Goal: Transaction & Acquisition: Obtain resource

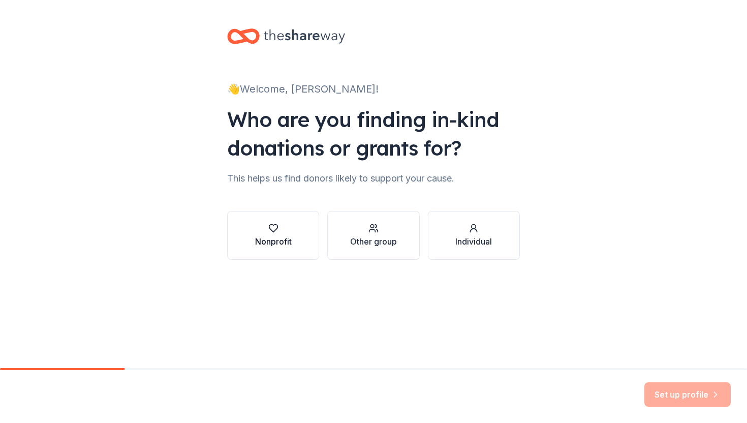
click at [283, 224] on div "button" at bounding box center [273, 228] width 37 height 10
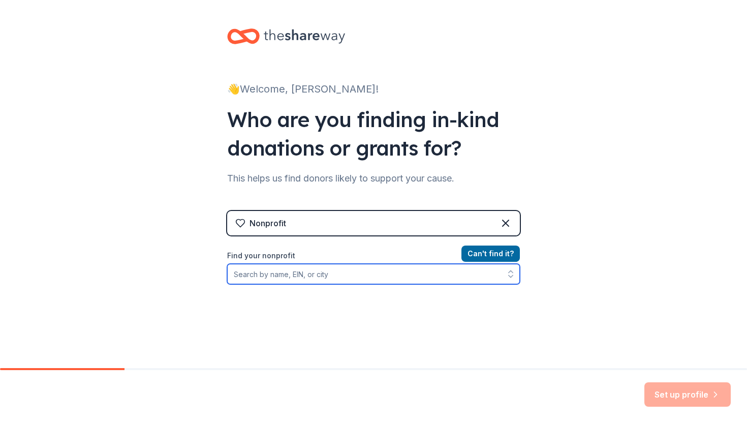
click at [310, 279] on input "Find your nonprofit" at bounding box center [373, 274] width 293 height 20
click at [272, 276] on input "[GEOGRAPHIC_DATA] at [GEOGRAPHIC_DATA]" at bounding box center [373, 274] width 293 height 20
type input "Seneca Creek Communi"
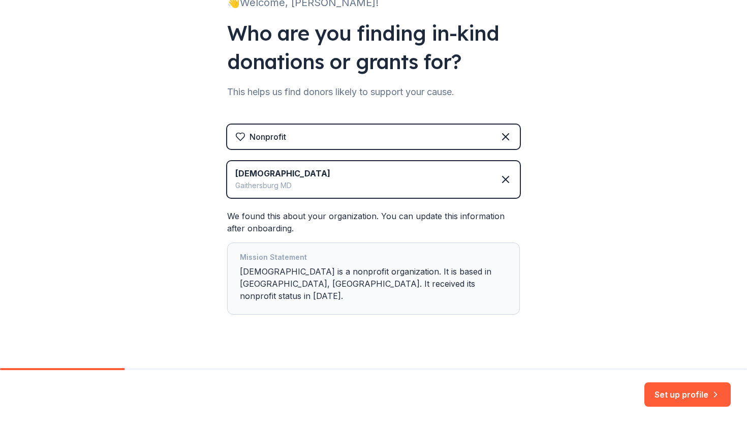
scroll to position [90, 0]
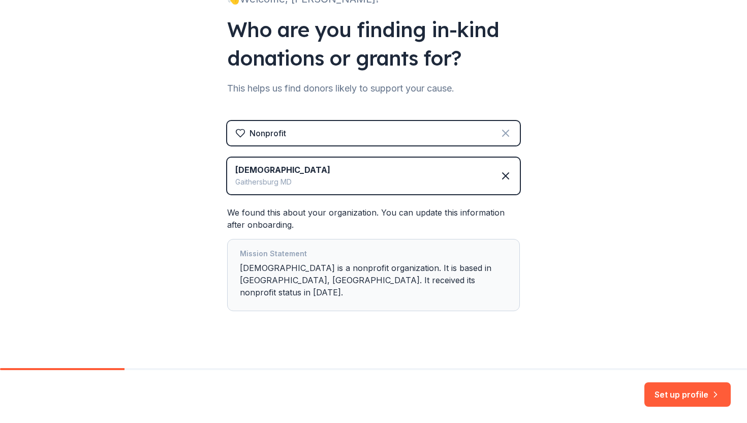
click at [505, 133] on icon at bounding box center [506, 133] width 6 height 6
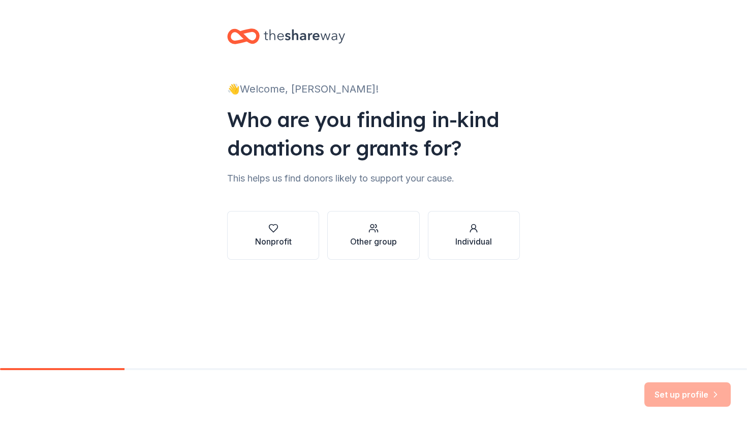
scroll to position [0, 0]
click at [364, 241] on div "Other group" at bounding box center [373, 241] width 47 height 12
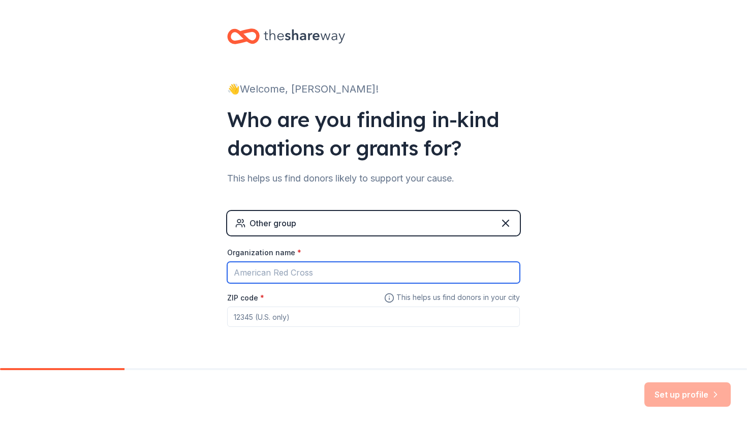
click at [279, 275] on input "Organization name *" at bounding box center [373, 272] width 293 height 21
type input "PFO"
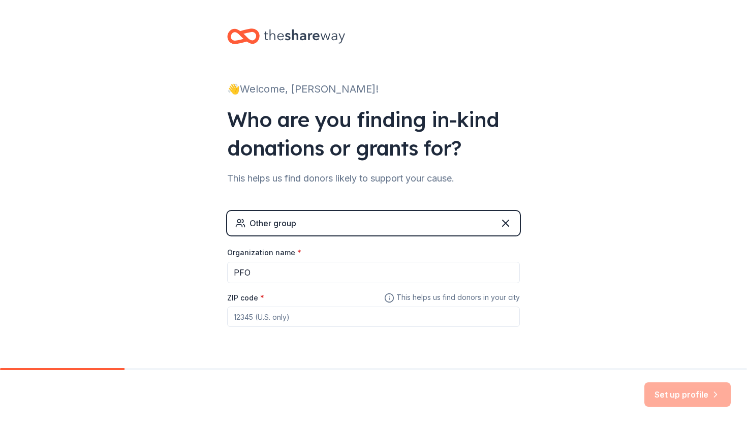
click at [264, 316] on input "ZIP code *" at bounding box center [373, 316] width 293 height 20
type input "91350"
click at [574, 270] on div "👋 Welcome, [PERSON_NAME]! Who are you finding in-kind donations or grants for? …" at bounding box center [373, 198] width 747 height 396
click at [681, 395] on button "Set up profile" at bounding box center [687, 394] width 86 height 24
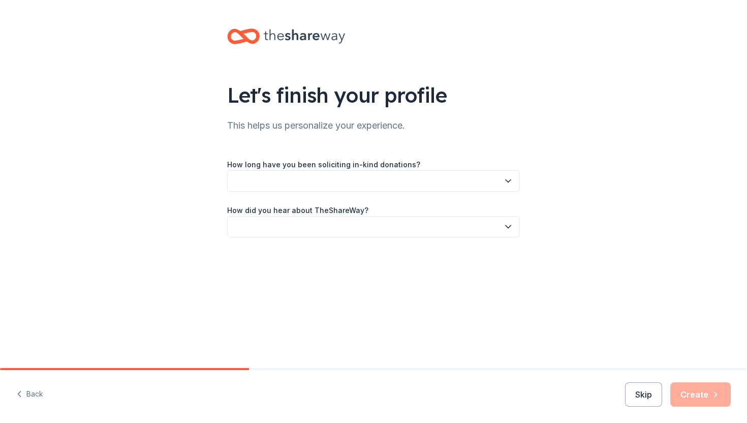
click at [332, 181] on button "button" at bounding box center [373, 180] width 293 height 21
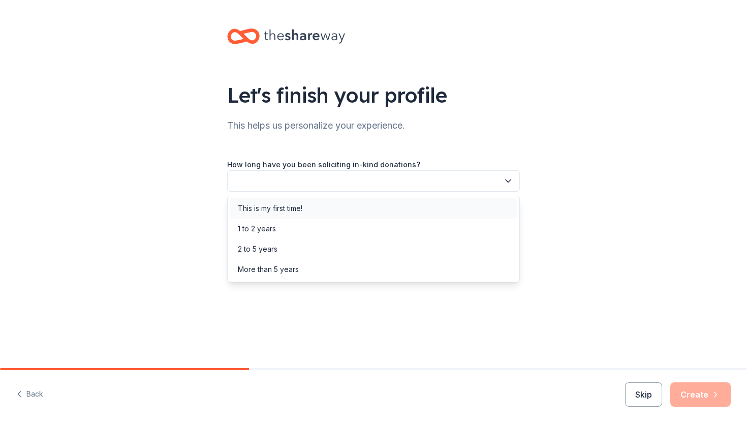
click at [315, 204] on div "This is my first time!" at bounding box center [374, 208] width 288 height 20
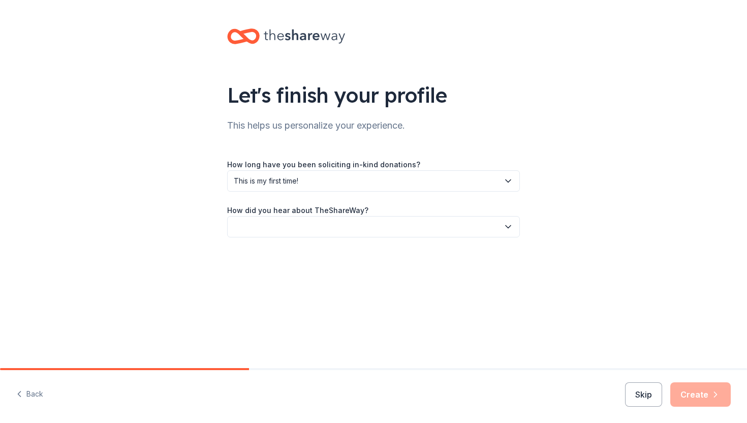
click at [300, 224] on button "button" at bounding box center [373, 226] width 293 height 21
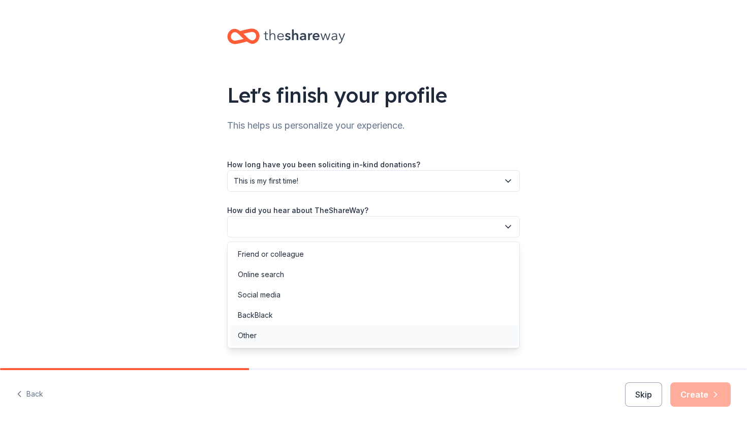
click at [266, 329] on div "Other" at bounding box center [374, 335] width 288 height 20
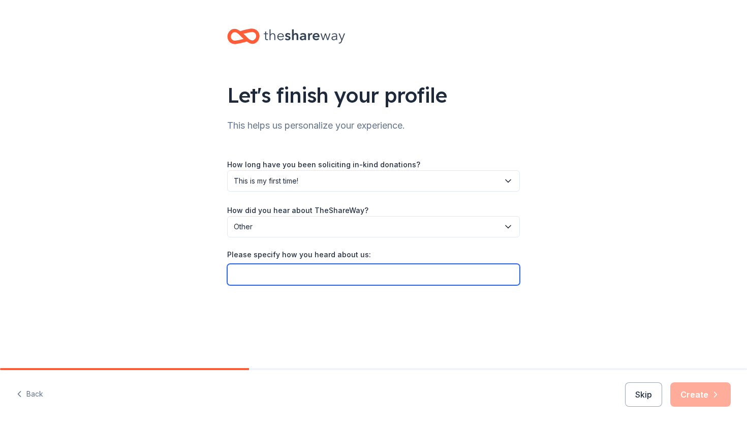
click at [350, 269] on input "Please specify how you heard about us:" at bounding box center [373, 274] width 293 height 21
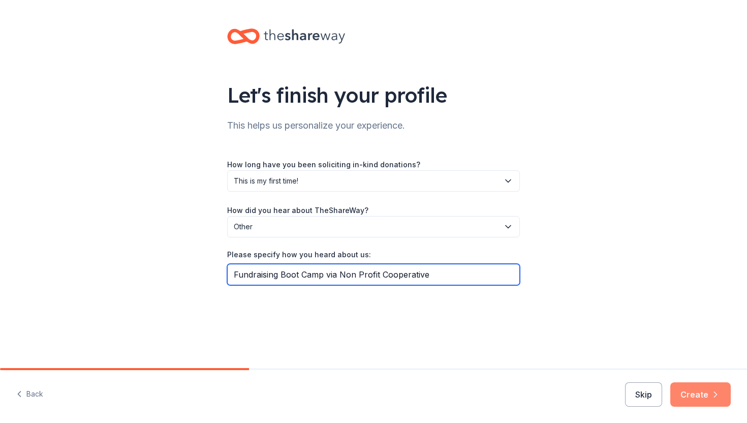
type input "Fundraising Boot Camp via Non Profit Cooperative"
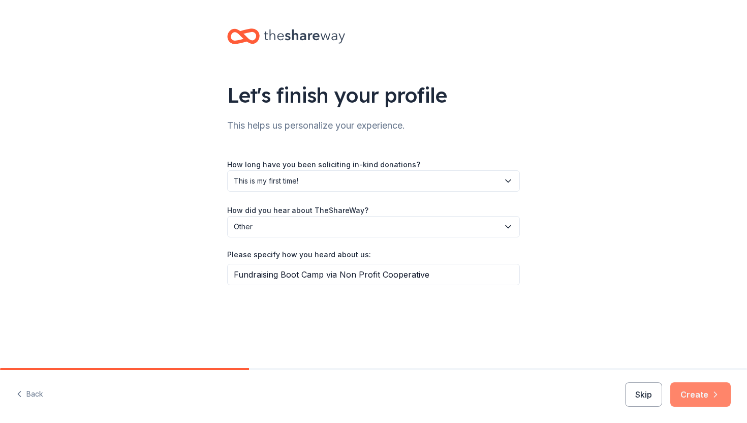
click at [706, 398] on button "Create" at bounding box center [700, 394] width 60 height 24
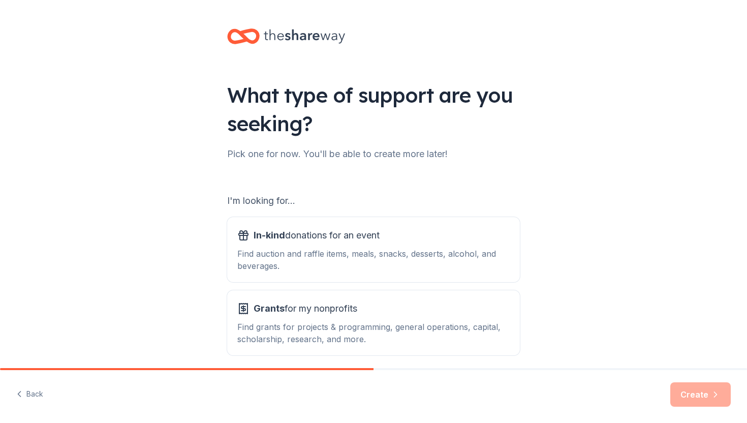
scroll to position [42, 0]
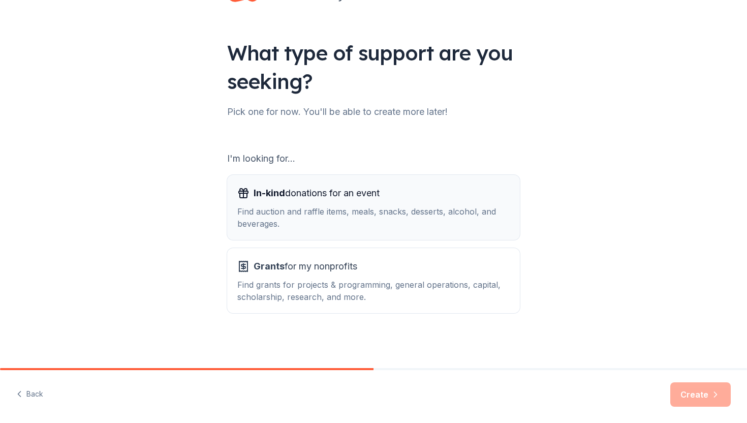
click at [434, 209] on div "Find auction and raffle items, meals, snacks, desserts, alcohol, and beverages." at bounding box center [373, 217] width 272 height 24
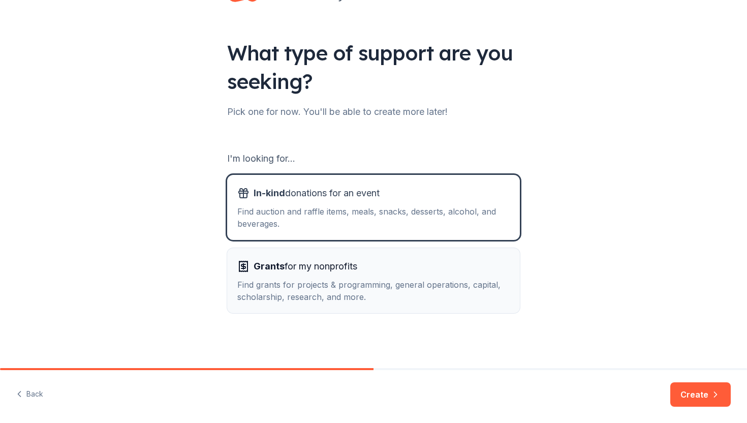
click at [378, 263] on div "Grants for my nonprofits" at bounding box center [373, 266] width 272 height 16
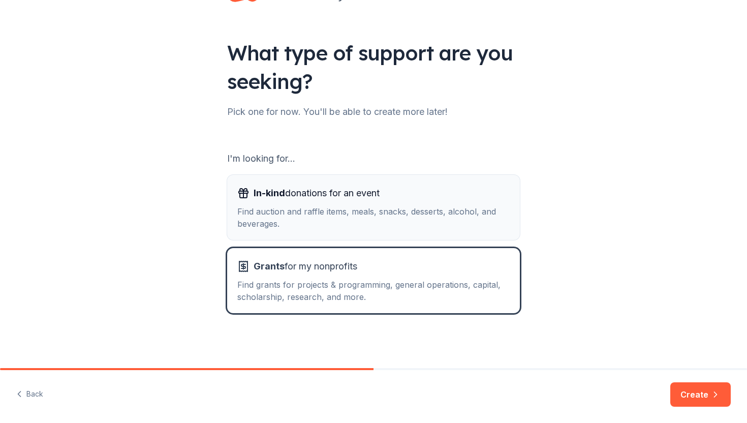
click at [375, 223] on div "Find auction and raffle items, meals, snacks, desserts, alcohol, and beverages." at bounding box center [373, 217] width 272 height 24
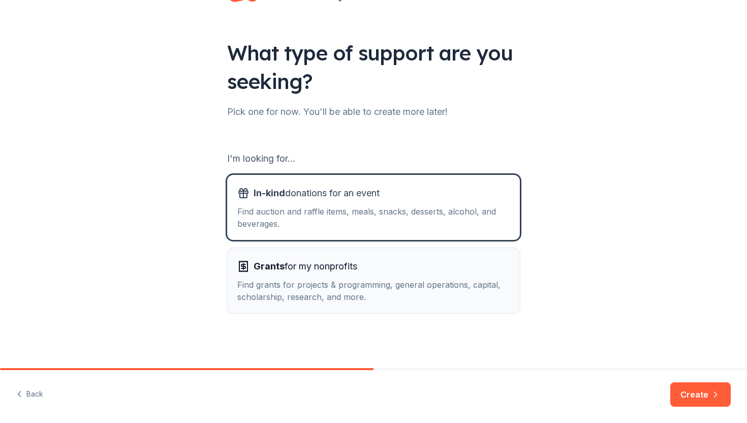
click at [346, 288] on div "Find grants for projects & programming, general operations, capital, scholarshi…" at bounding box center [373, 290] width 272 height 24
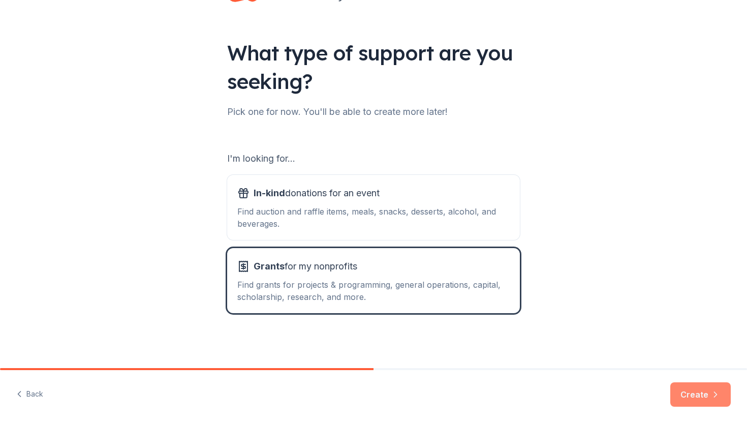
click at [696, 398] on button "Create" at bounding box center [700, 394] width 60 height 24
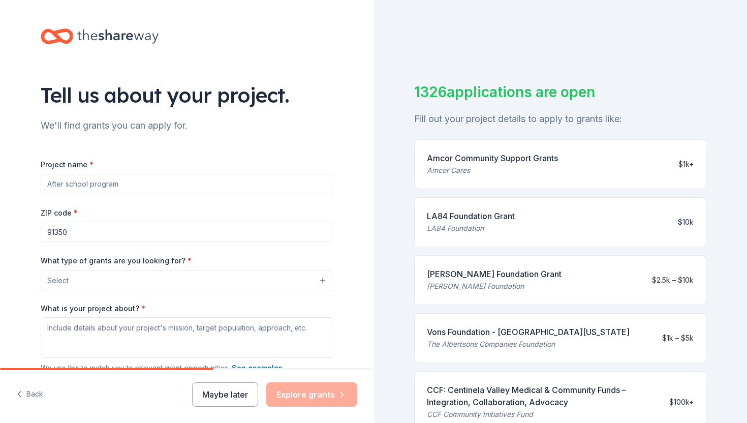
click at [181, 182] on input "Project name *" at bounding box center [187, 184] width 293 height 20
click at [286, 131] on div "We'll find grants you can apply for." at bounding box center [187, 125] width 293 height 16
click at [176, 184] on input "Project name *" at bounding box center [187, 184] width 293 height 20
click at [105, 275] on button "Select" at bounding box center [187, 280] width 293 height 21
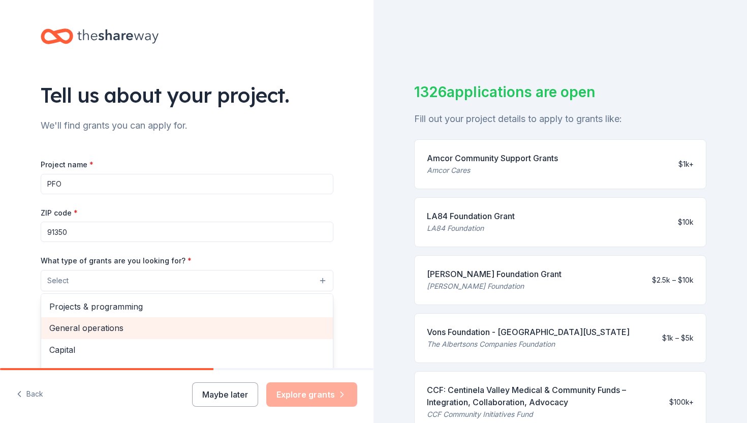
click at [88, 321] on div "General operations" at bounding box center [187, 327] width 292 height 21
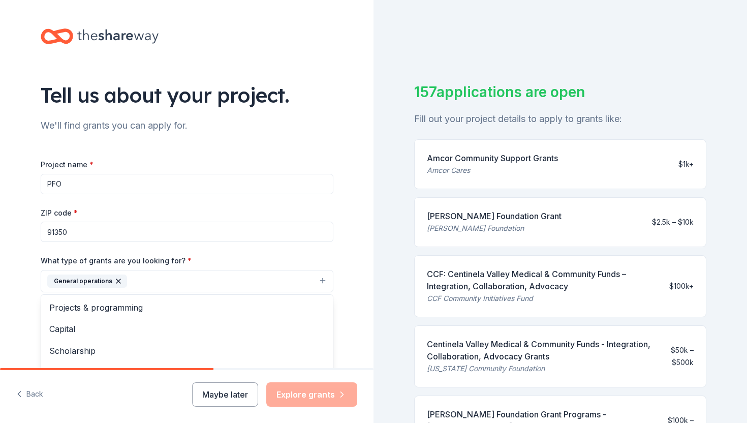
click at [79, 183] on div "Project name * PFO ZIP code * 91350 What type of grants are you looking for? * …" at bounding box center [187, 298] width 293 height 280
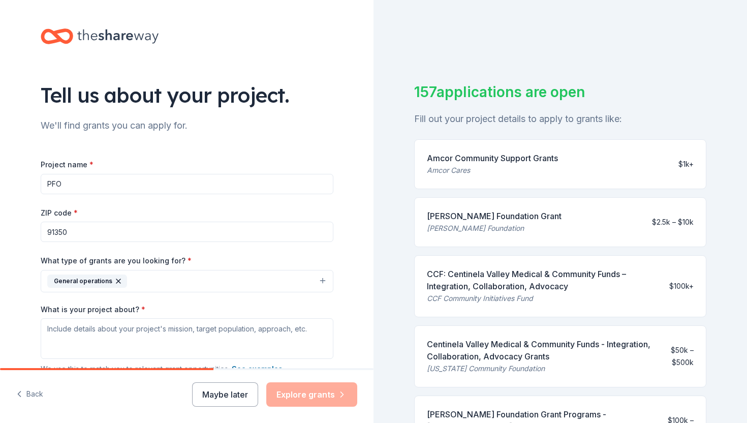
click at [64, 180] on input "PFO" at bounding box center [187, 184] width 293 height 20
type input "[GEOGRAPHIC_DATA]"
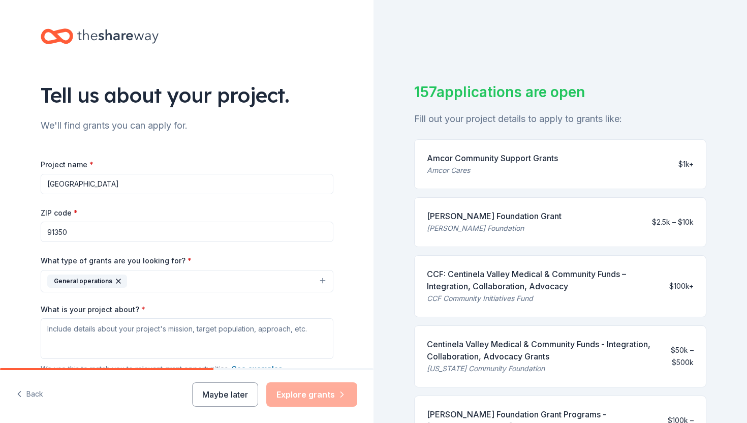
click at [55, 228] on input "91350" at bounding box center [187, 232] width 293 height 20
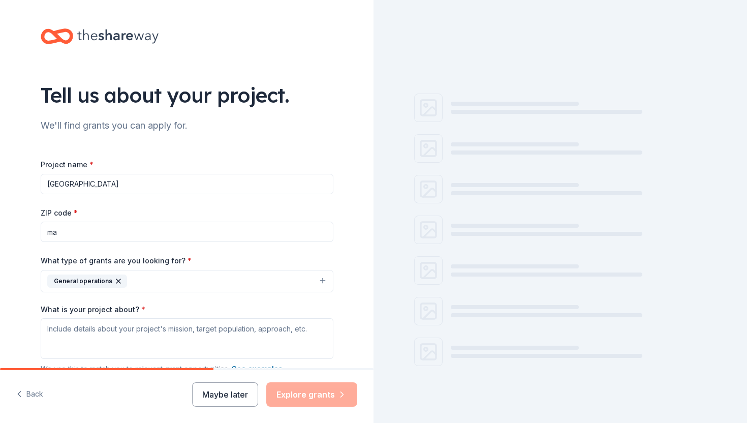
type input "m"
type input "s"
type input "g"
type input "20878"
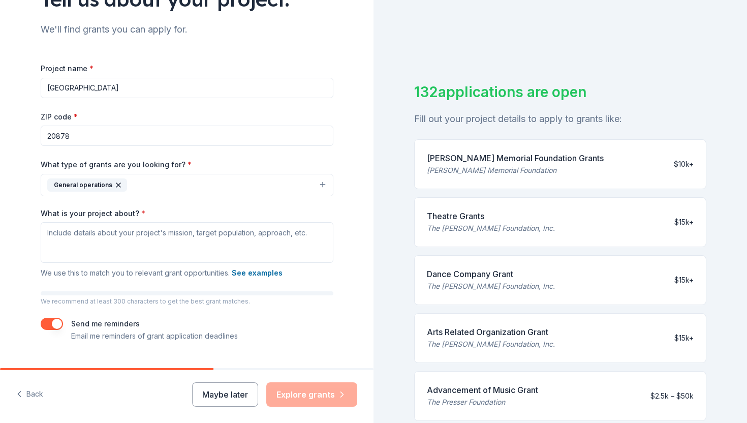
scroll to position [97, 0]
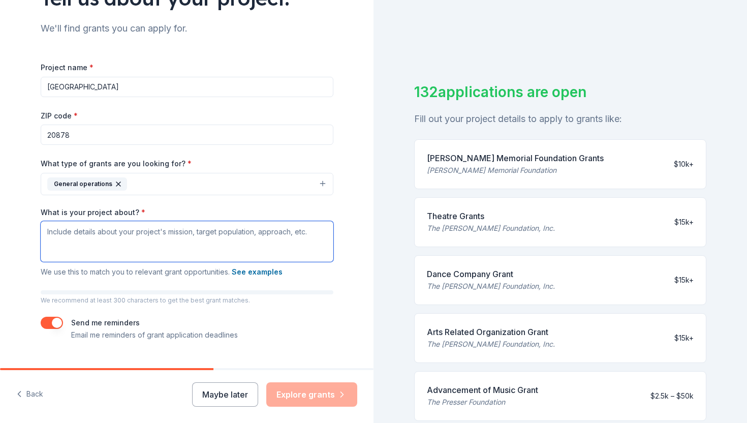
click at [193, 234] on textarea "What is your project about? *" at bounding box center [187, 241] width 293 height 41
paste textarea "ommunity Hope Center serves as the primary food distribution site for [GEOGRAPH…"
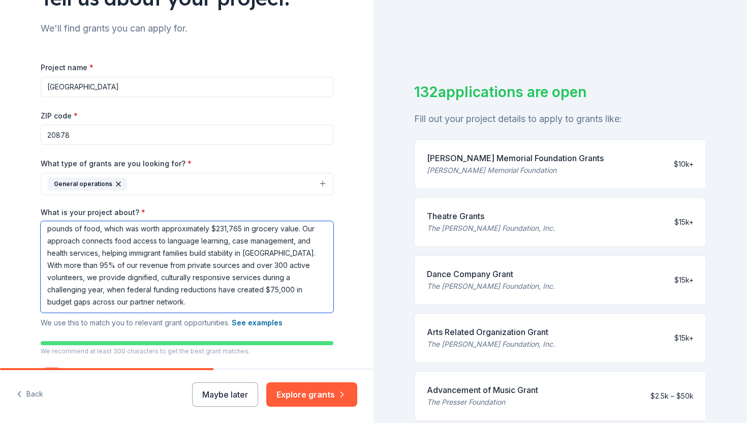
scroll to position [64, 0]
type textarea "ommunity Hope Center serves as the primary food distribution site for [GEOGRAPH…"
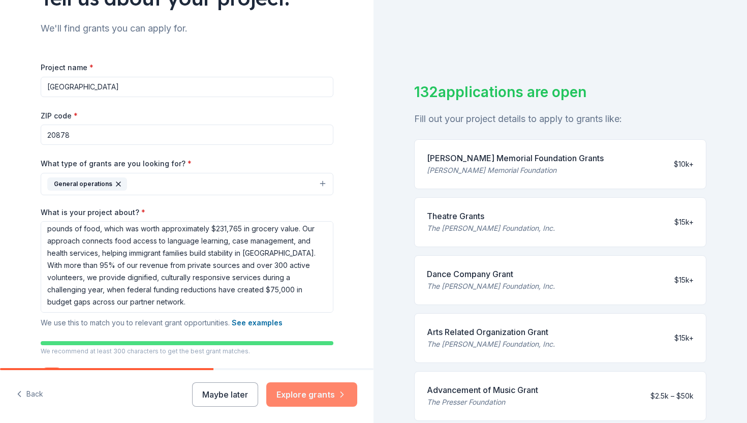
click at [294, 390] on button "Explore grants" at bounding box center [311, 394] width 91 height 24
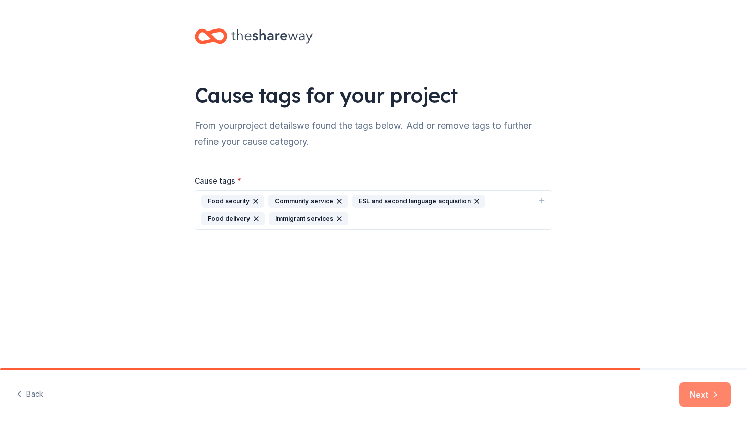
click at [687, 394] on button "Next" at bounding box center [704, 394] width 51 height 24
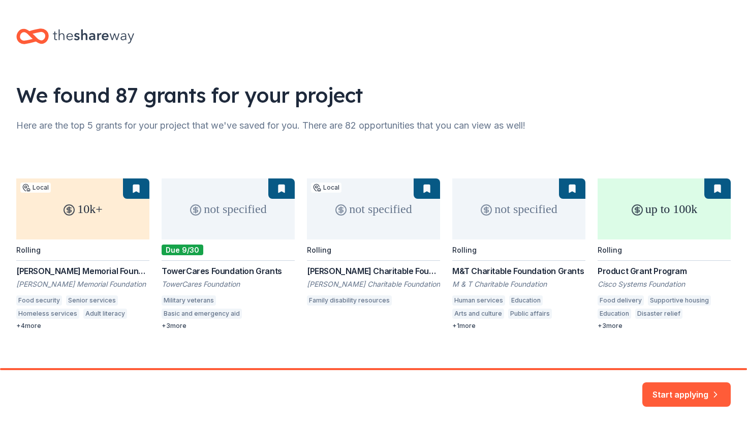
scroll to position [11, 0]
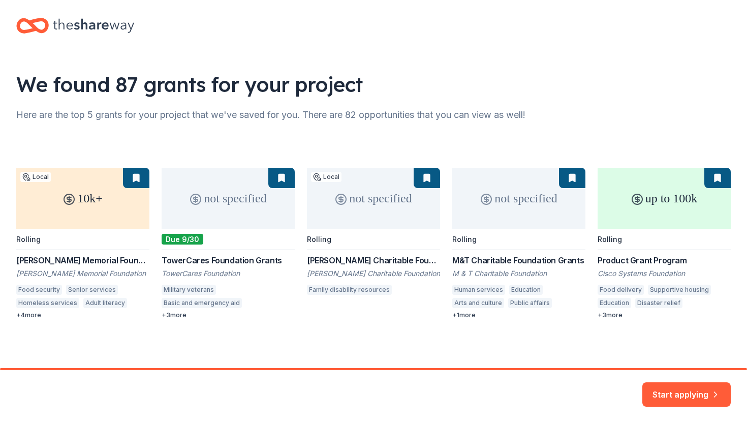
click at [672, 211] on div "10k+ Local Rolling [PERSON_NAME] Memorial Foundation Grants [PERSON_NAME] Memor…" at bounding box center [373, 243] width 714 height 151
click at [643, 260] on div "10k+ Local Rolling [PERSON_NAME] Memorial Foundation Grants [PERSON_NAME] Memor…" at bounding box center [373, 243] width 714 height 151
click at [683, 387] on button "Start applying" at bounding box center [686, 389] width 88 height 24
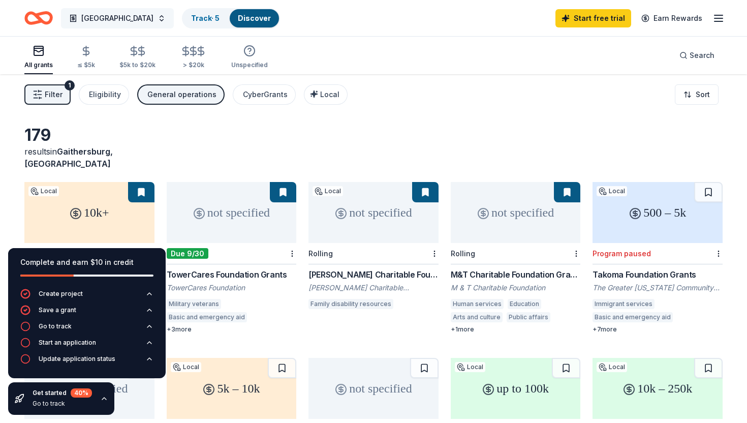
click at [174, 18] on button "[GEOGRAPHIC_DATA]" at bounding box center [117, 18] width 113 height 20
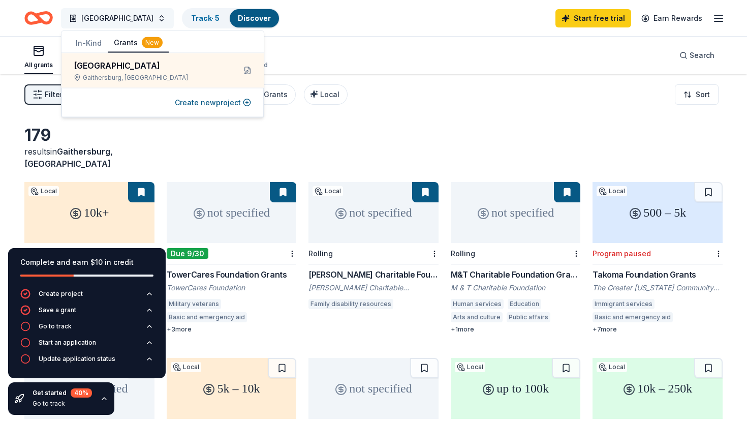
click at [174, 18] on button "[GEOGRAPHIC_DATA]" at bounding box center [117, 18] width 113 height 20
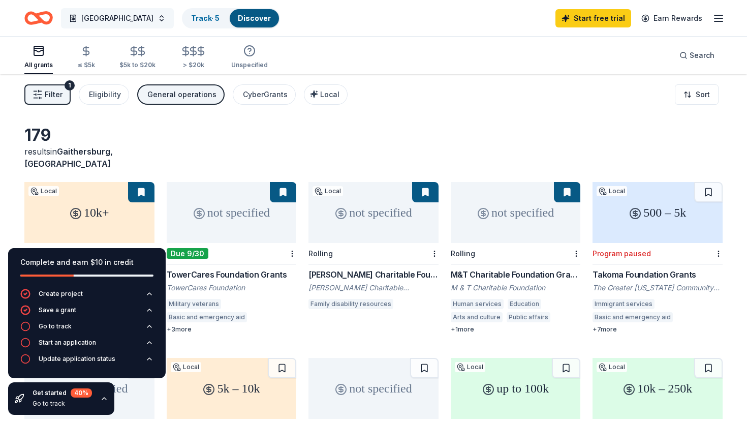
click at [172, 18] on button "[GEOGRAPHIC_DATA]" at bounding box center [117, 18] width 113 height 20
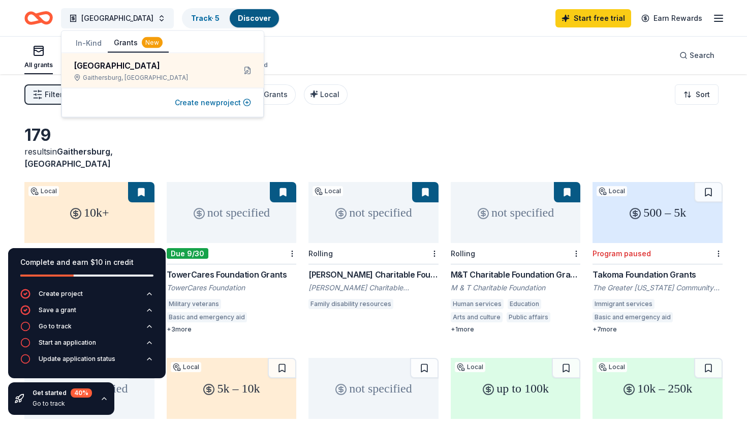
click at [199, 97] on button "Create new project" at bounding box center [213, 103] width 76 height 12
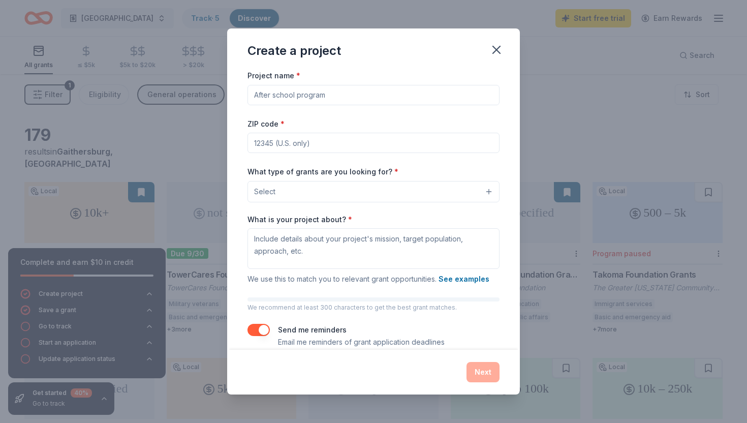
click at [325, 95] on input "Project name *" at bounding box center [373, 95] width 252 height 20
type input "PFO at [GEOGRAPHIC_DATA]"
click at [285, 139] on input "ZIP code *" at bounding box center [373, 143] width 252 height 20
type input "91350"
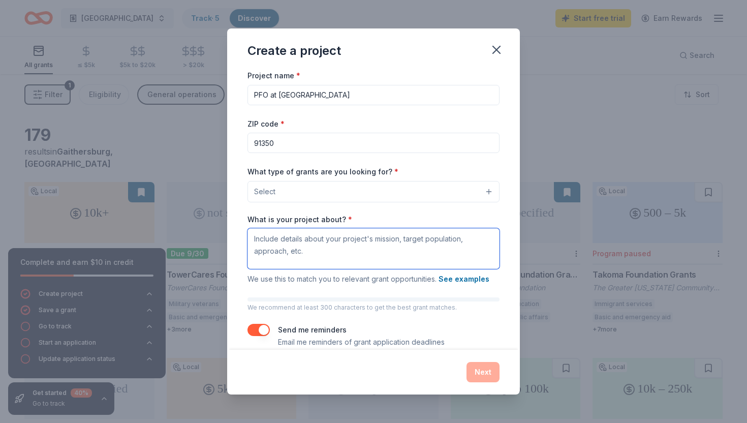
click at [374, 266] on textarea "What is your project about? *" at bounding box center [373, 248] width 252 height 41
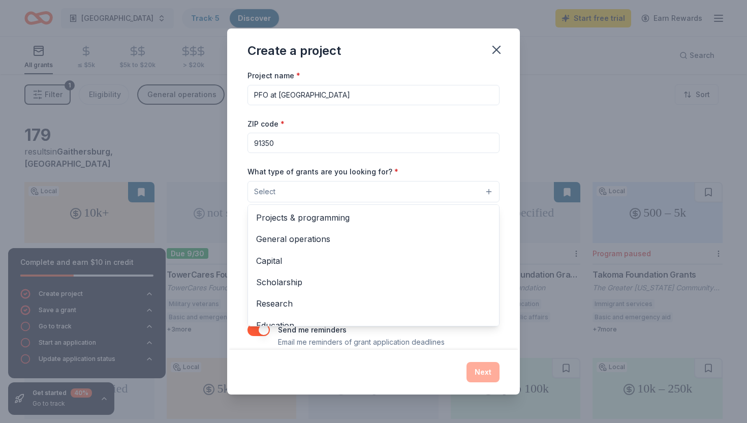
click at [304, 190] on button "Select" at bounding box center [373, 191] width 252 height 21
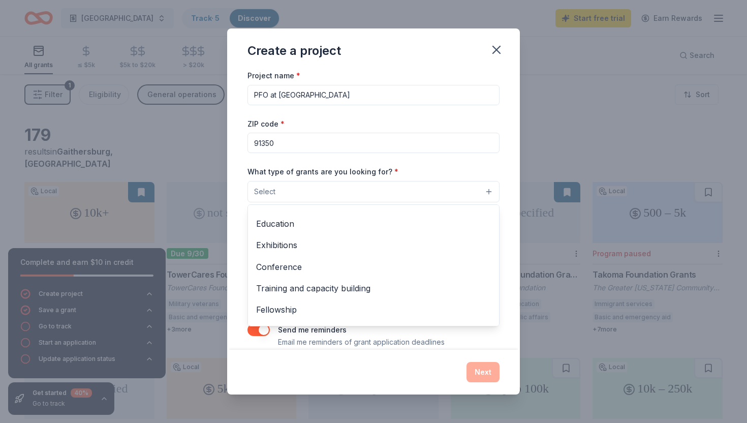
scroll to position [120, 0]
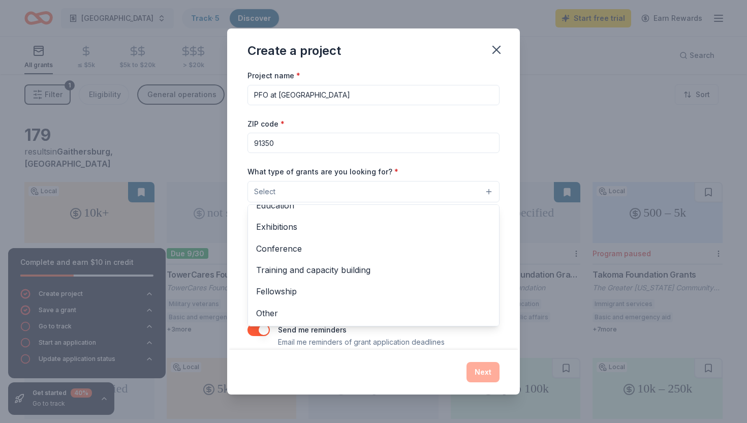
click at [494, 50] on div "Create a project Project name * PFO at [GEOGRAPHIC_DATA] ZIP code * 91350 What …" at bounding box center [373, 211] width 293 height 366
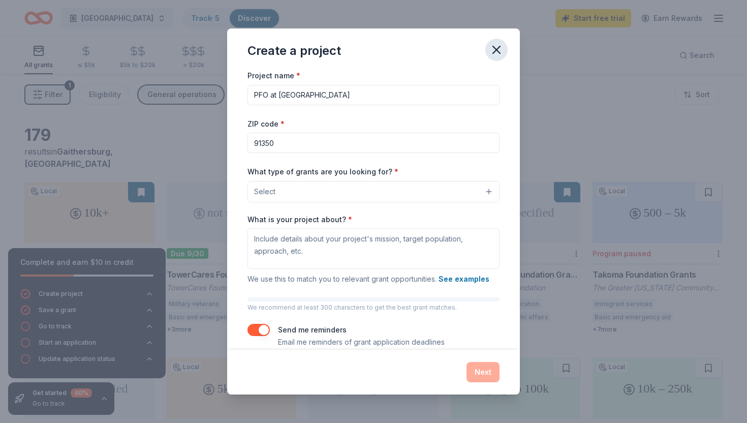
click at [497, 48] on icon "button" at bounding box center [496, 49] width 7 height 7
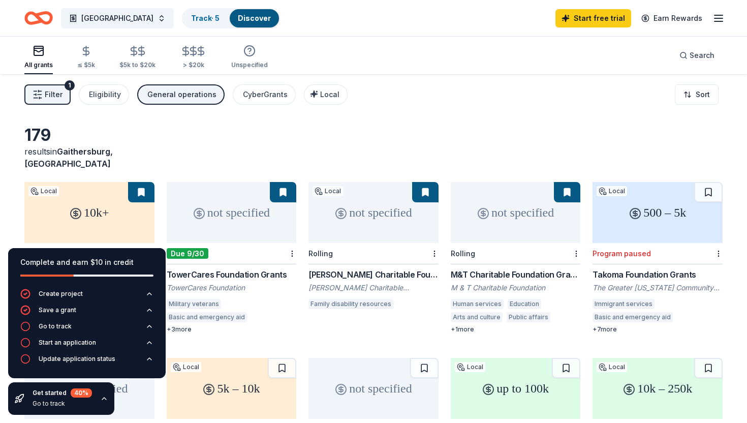
click at [718, 20] on icon "button" at bounding box center [718, 18] width 12 height 12
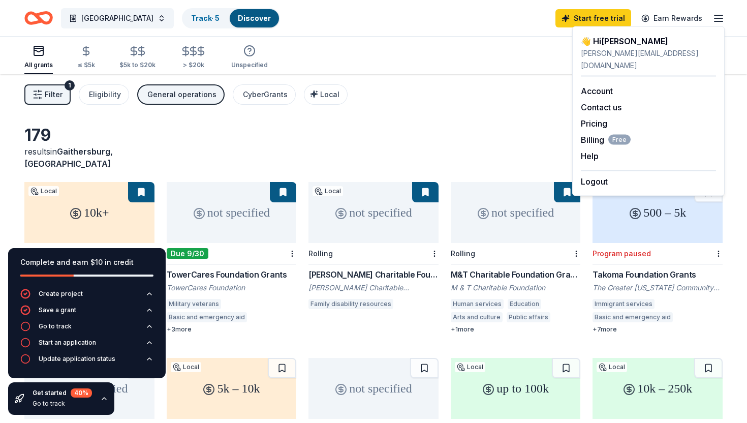
click at [489, 42] on div "All grants ≤ $5k $5k to $20k > $20k Unspecified Search" at bounding box center [373, 56] width 698 height 38
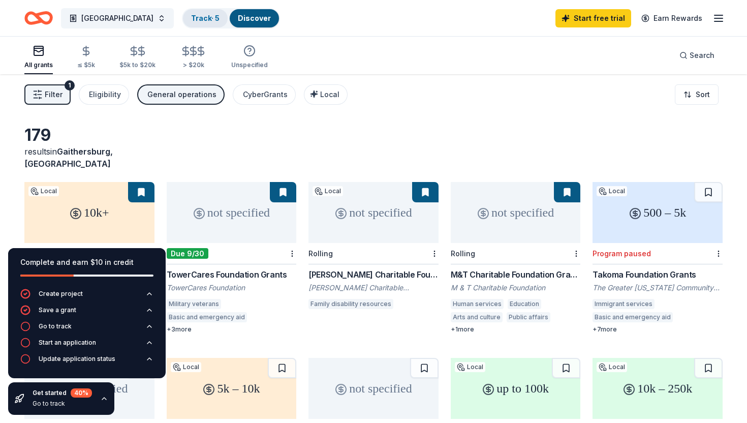
click at [216, 15] on link "Track · 5" at bounding box center [205, 18] width 28 height 9
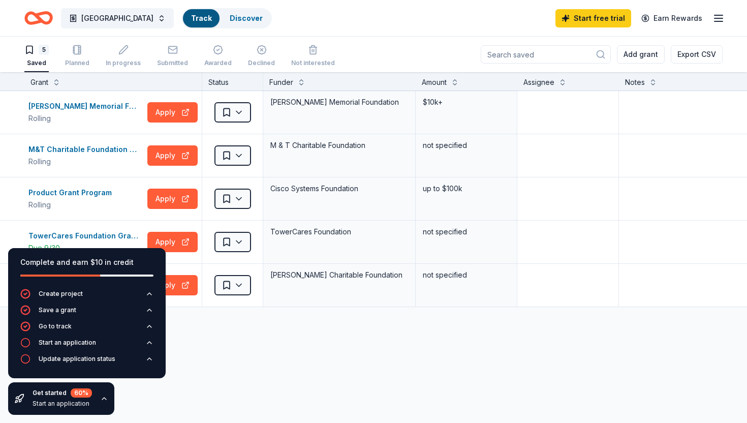
scroll to position [1, 0]
click at [115, 14] on span "[GEOGRAPHIC_DATA]" at bounding box center [117, 18] width 72 height 12
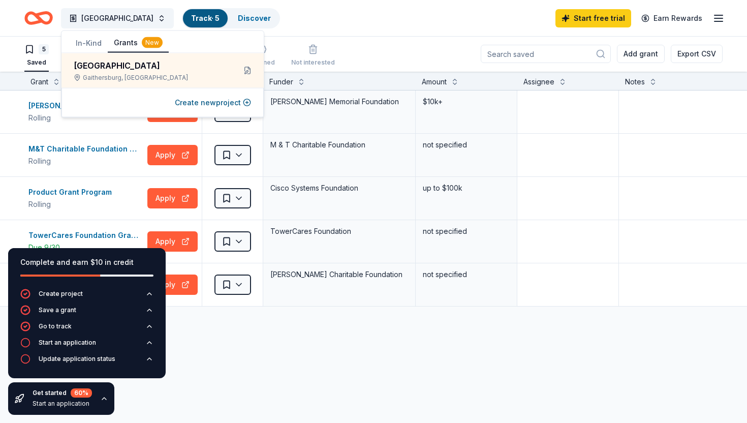
click at [85, 46] on button "In-Kind" at bounding box center [89, 43] width 38 height 18
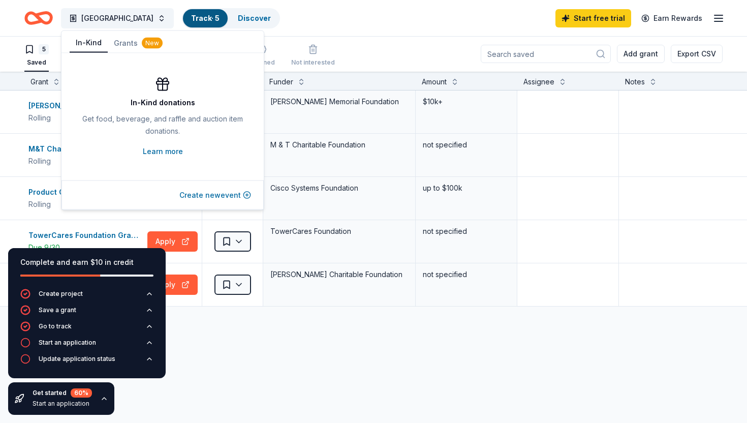
click at [205, 191] on button "Create new event" at bounding box center [215, 195] width 72 height 12
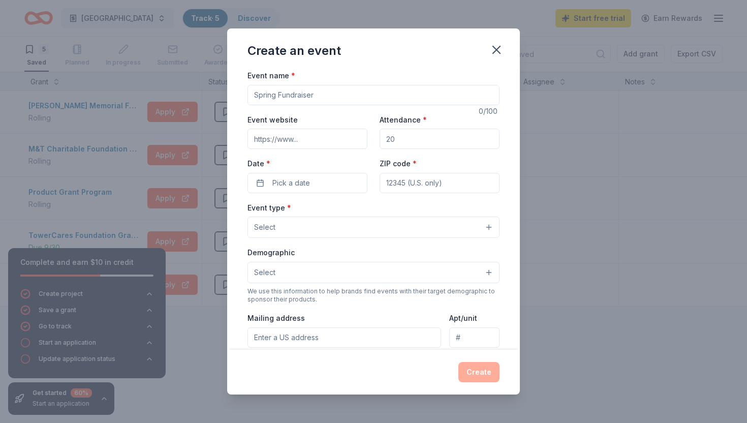
click at [281, 97] on input "Event name *" at bounding box center [373, 95] width 252 height 20
type input "Fall Festival"
type input "750"
click at [302, 182] on span "Pick a date" at bounding box center [291, 183] width 38 height 12
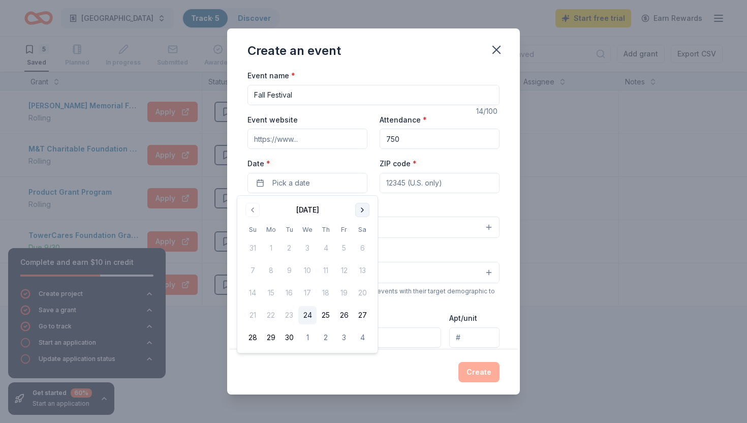
click at [364, 208] on button "Go to next month" at bounding box center [362, 210] width 14 height 14
click at [346, 316] on button "24" at bounding box center [344, 315] width 18 height 18
click at [417, 184] on input "ZIP code *" at bounding box center [440, 183] width 120 height 20
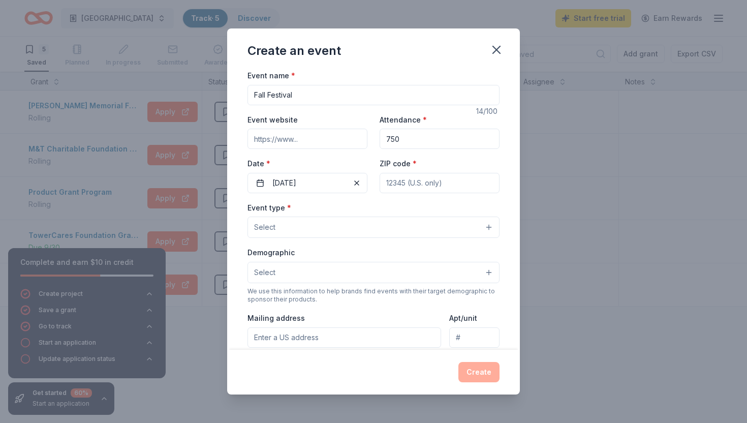
type input "91350"
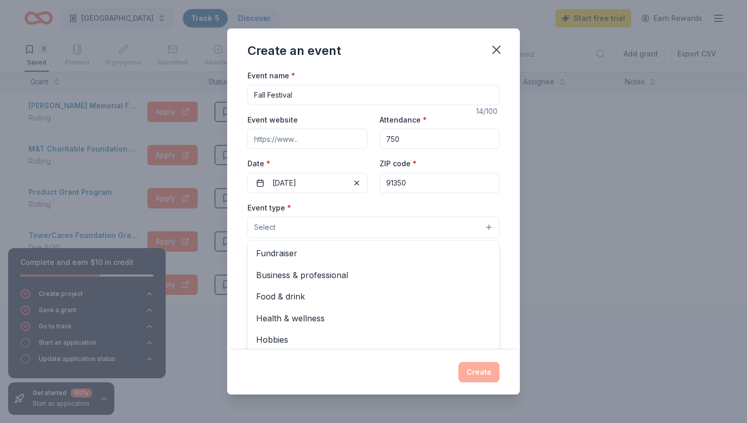
click at [284, 223] on button "Select" at bounding box center [373, 226] width 252 height 21
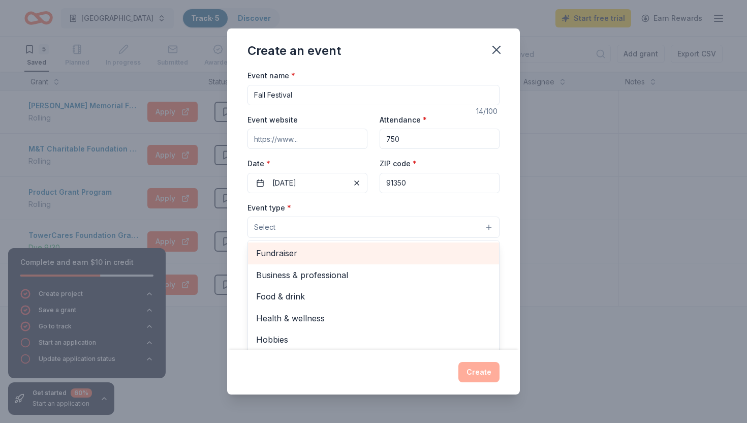
click at [284, 252] on span "Fundraiser" at bounding box center [373, 252] width 235 height 13
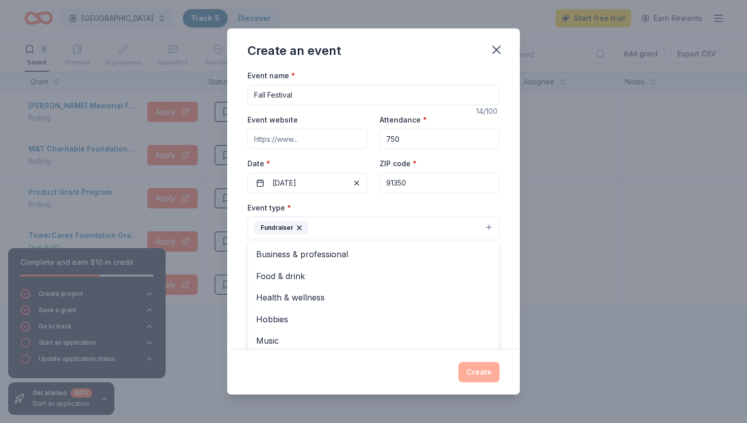
click at [349, 207] on div "Event type * Fundraiser Business & professional Food & drink Health & wellness …" at bounding box center [373, 220] width 252 height 38
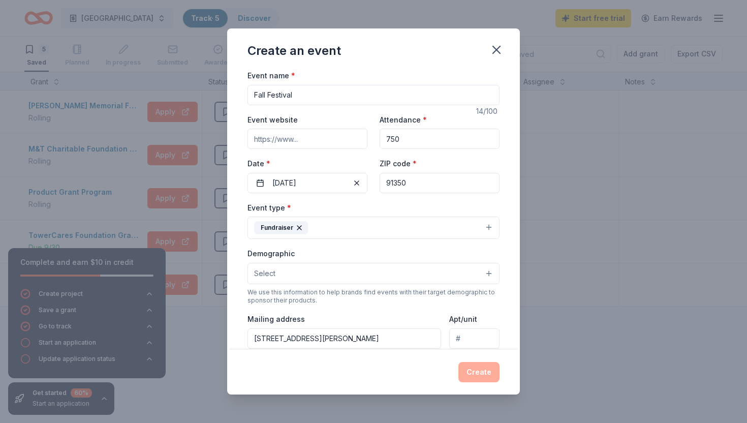
click at [293, 276] on button "Select" at bounding box center [373, 273] width 252 height 21
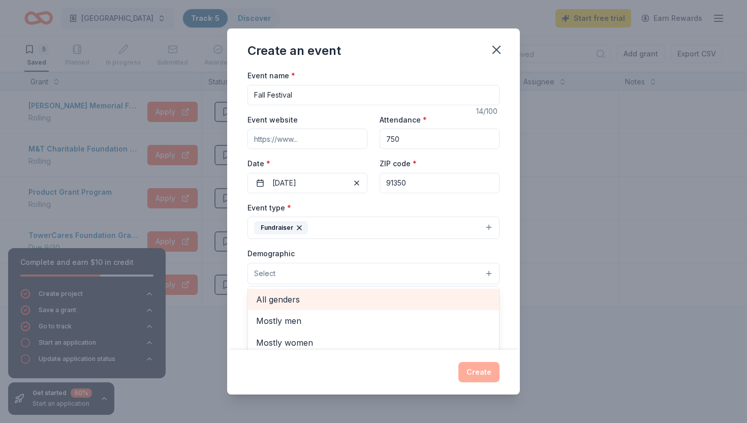
click at [286, 299] on span "All genders" at bounding box center [373, 299] width 235 height 13
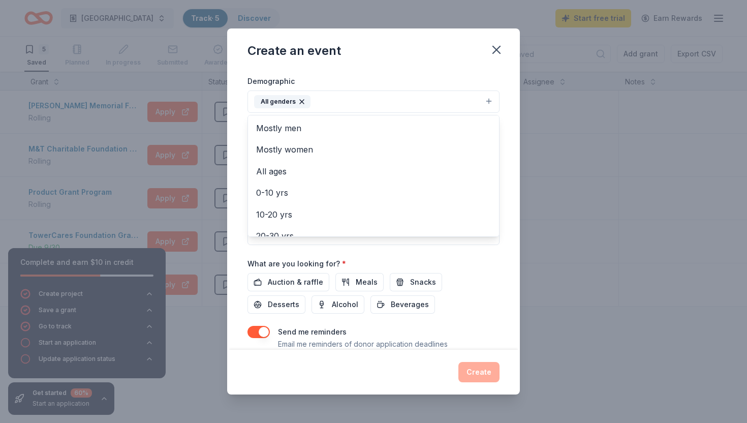
scroll to position [207, 0]
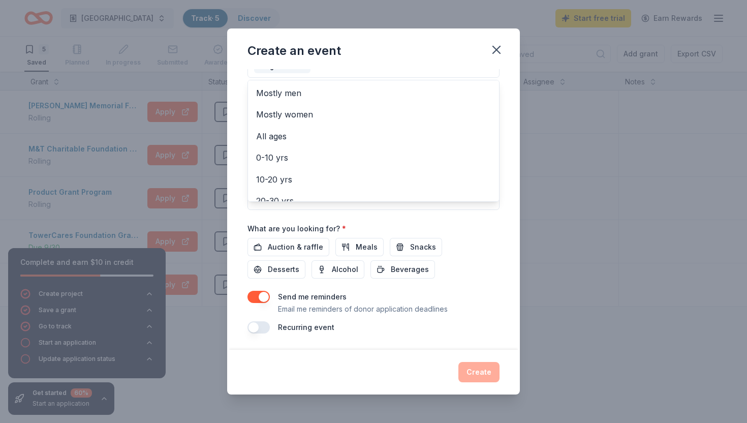
click at [380, 212] on div "Event name * Fall Festival 14 /100 Event website Attendance * 750 Date * [DATE]…" at bounding box center [373, 98] width 252 height 472
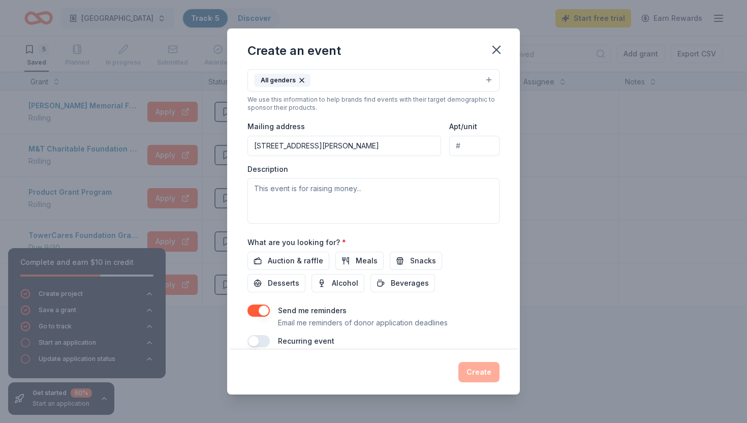
click at [346, 146] on input "[STREET_ADDRESS][PERSON_NAME]" at bounding box center [344, 146] width 194 height 20
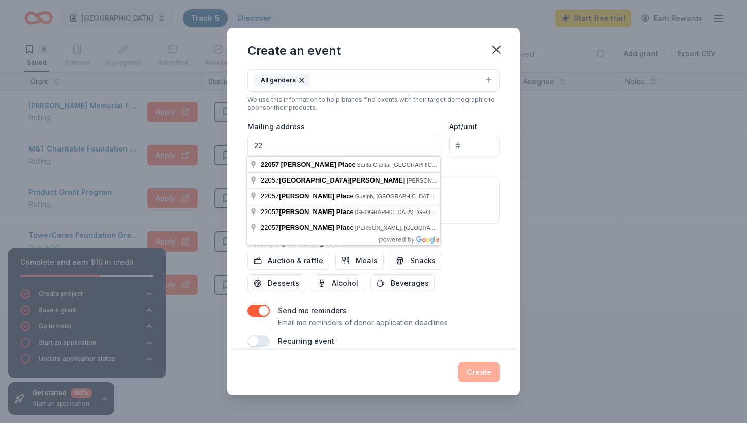
type input "2"
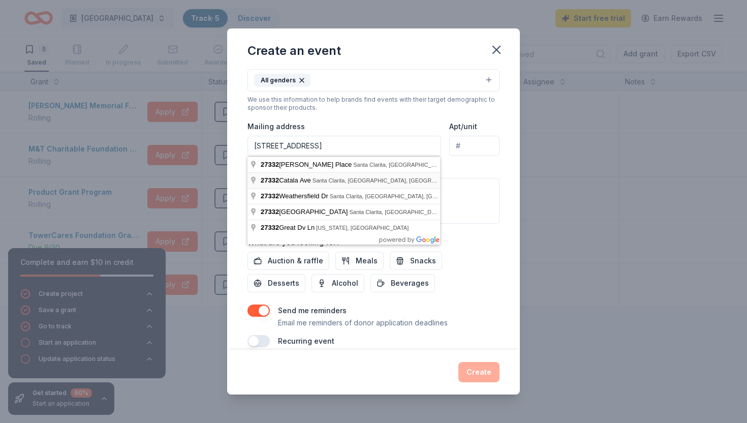
type input "[STREET_ADDRESS]"
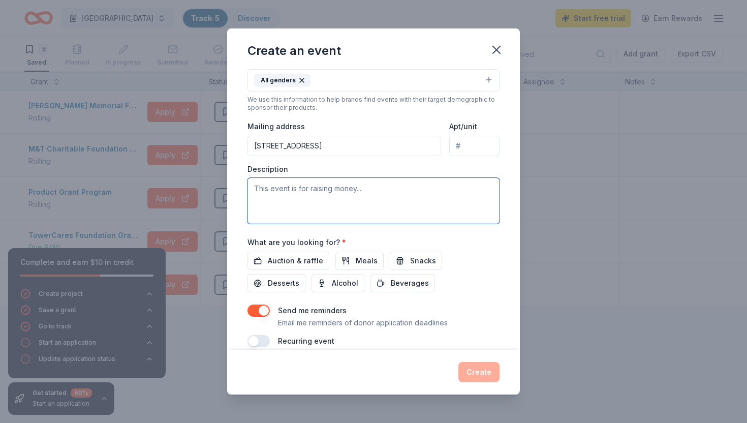
click at [369, 196] on textarea at bounding box center [373, 201] width 252 height 46
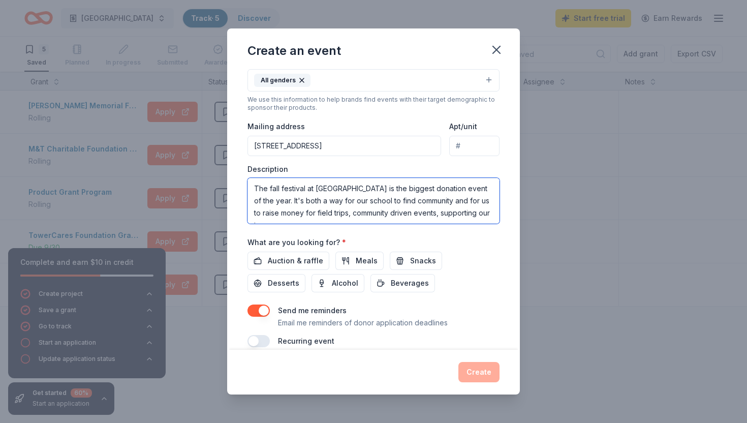
scroll to position [7, 0]
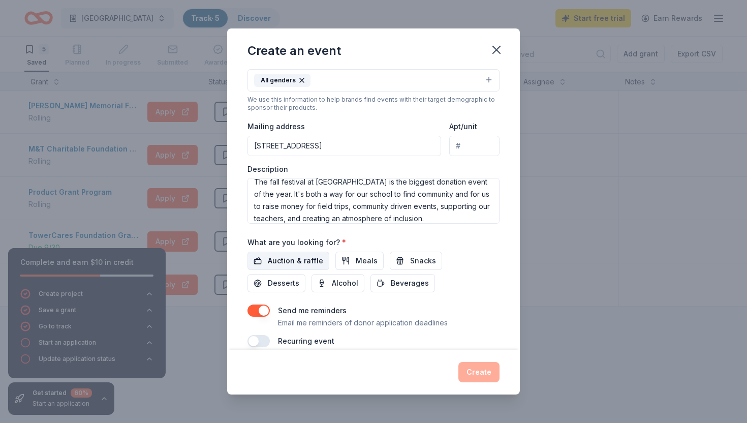
click at [287, 262] on span "Auction & raffle" at bounding box center [295, 261] width 55 height 12
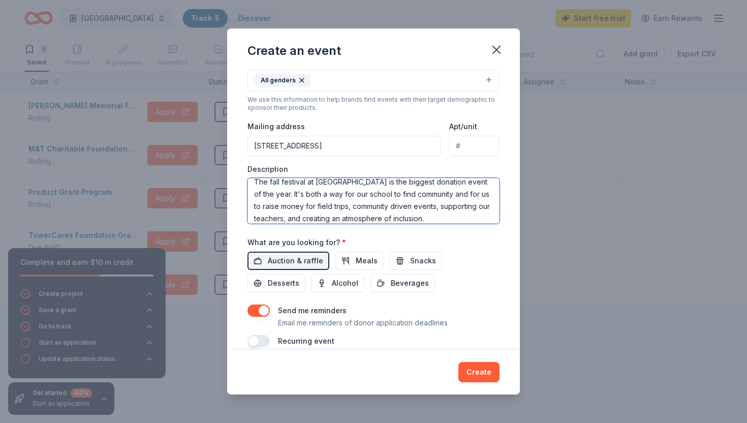
click at [323, 181] on textarea "The fall festival at [GEOGRAPHIC_DATA] is the biggest donation event of the yea…" at bounding box center [373, 201] width 252 height 46
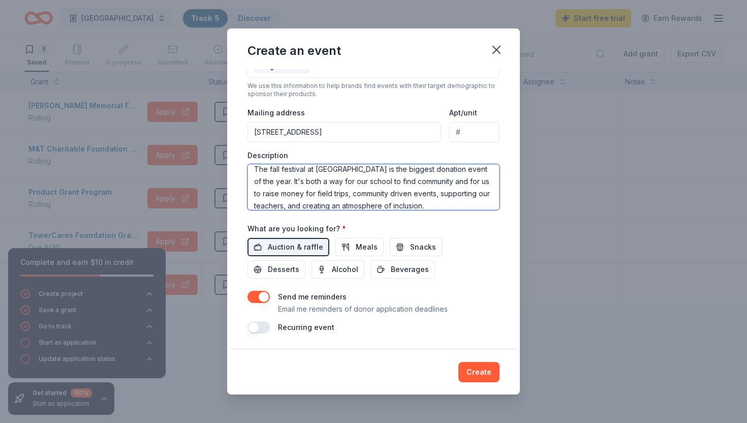
type textarea "The fall festival at [GEOGRAPHIC_DATA] is the biggest donation event of the yea…"
click at [255, 328] on button "button" at bounding box center [258, 327] width 22 height 12
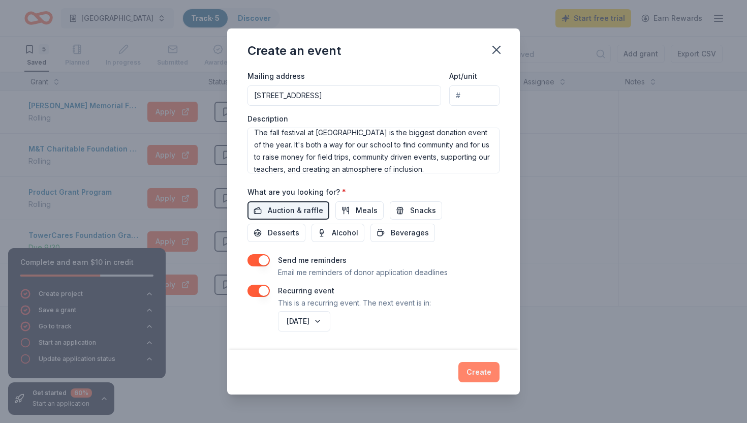
click at [472, 370] on button "Create" at bounding box center [478, 372] width 41 height 20
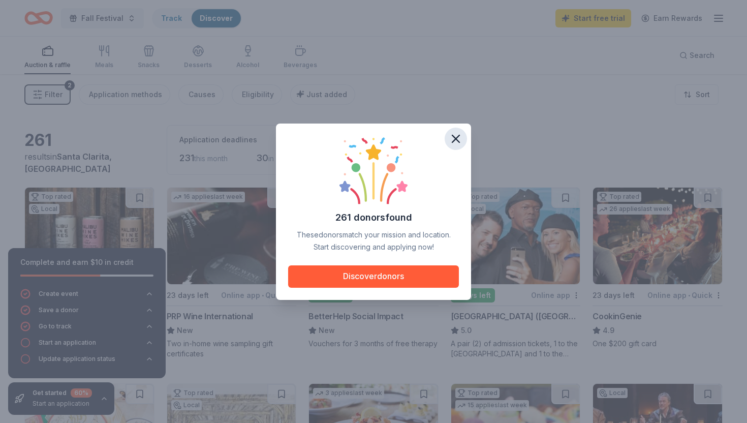
click at [457, 137] on icon "button" at bounding box center [455, 138] width 7 height 7
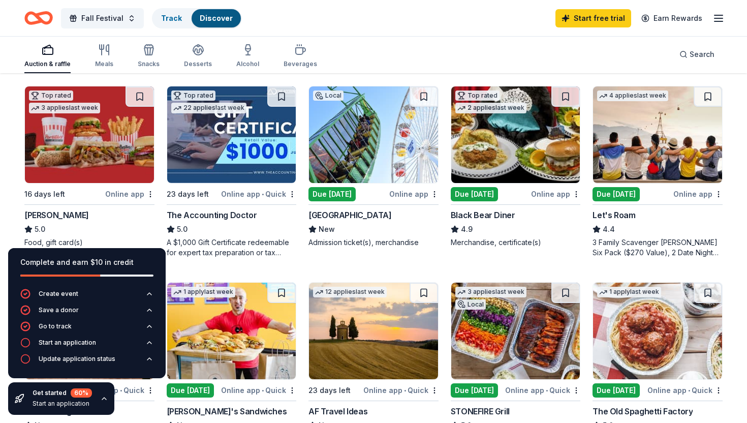
scroll to position [482, 0]
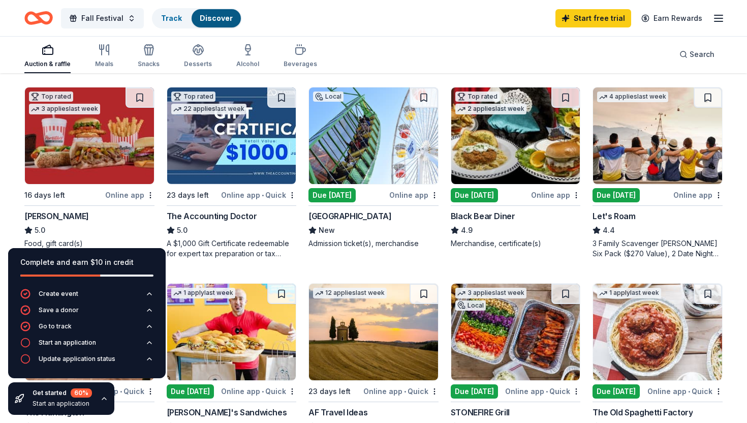
click at [121, 163] on img at bounding box center [89, 135] width 129 height 97
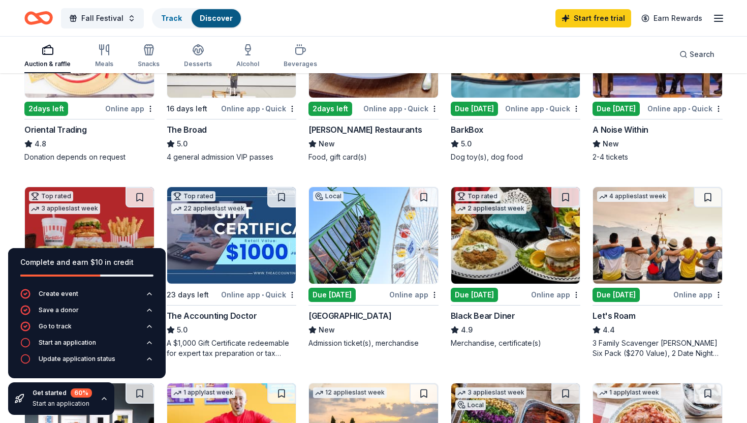
scroll to position [0, 0]
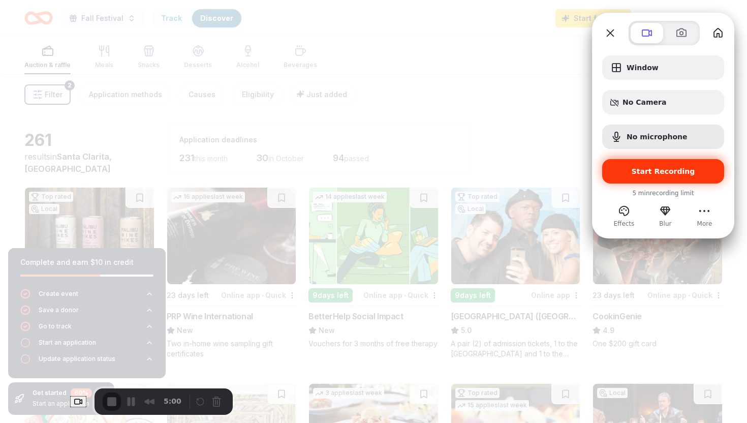
click at [624, 161] on div "Start Recording" at bounding box center [663, 171] width 122 height 24
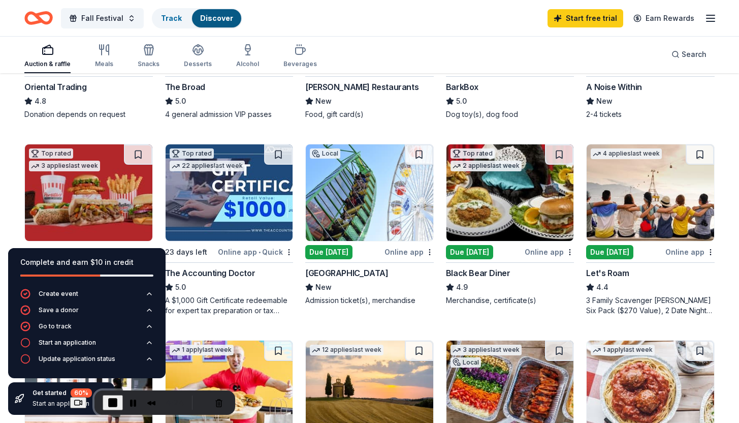
scroll to position [499, 0]
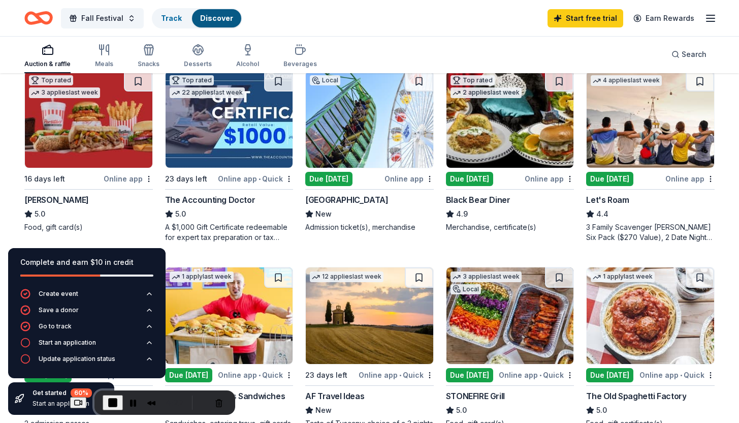
click at [131, 123] on img at bounding box center [89, 119] width 128 height 97
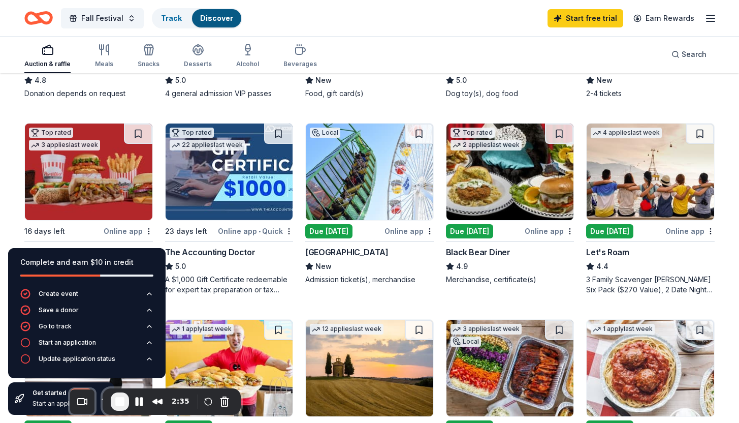
scroll to position [427, 0]
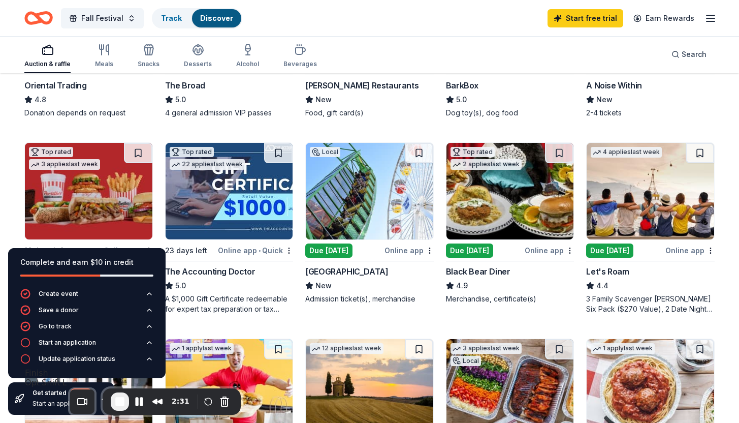
click at [114, 397] on span "End Recording" at bounding box center [120, 401] width 12 height 12
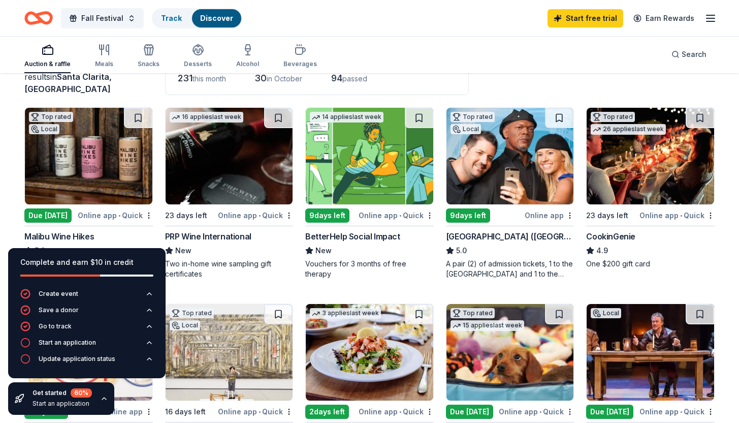
scroll to position [0, 0]
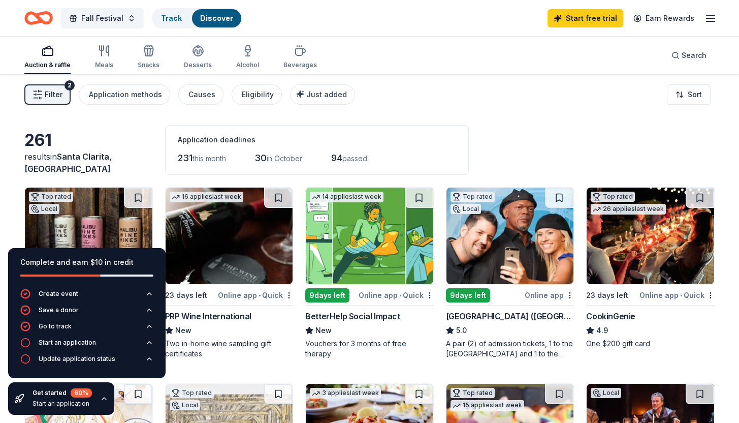
click at [104, 396] on icon "button" at bounding box center [104, 398] width 8 height 8
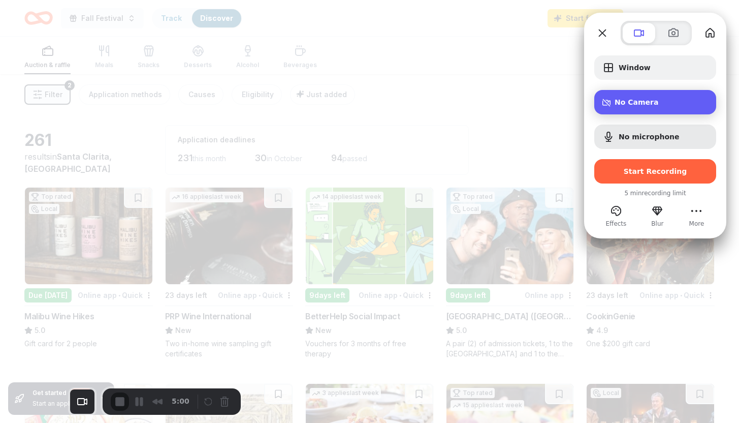
click at [641, 106] on div "No Camera" at bounding box center [656, 102] width 122 height 24
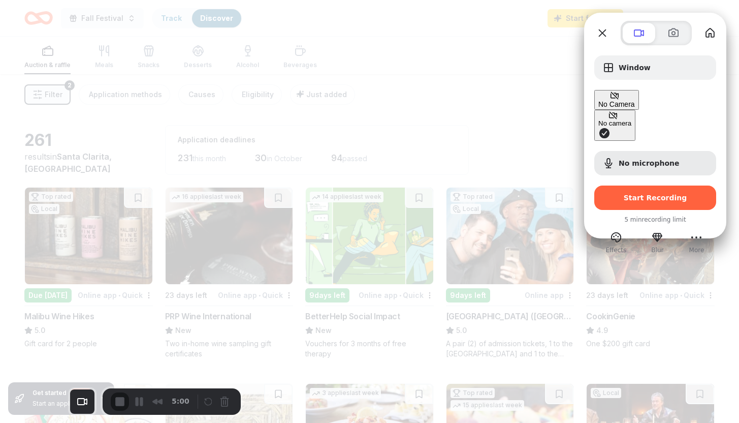
click at [635, 106] on div "No Camera" at bounding box center [617, 99] width 37 height 17
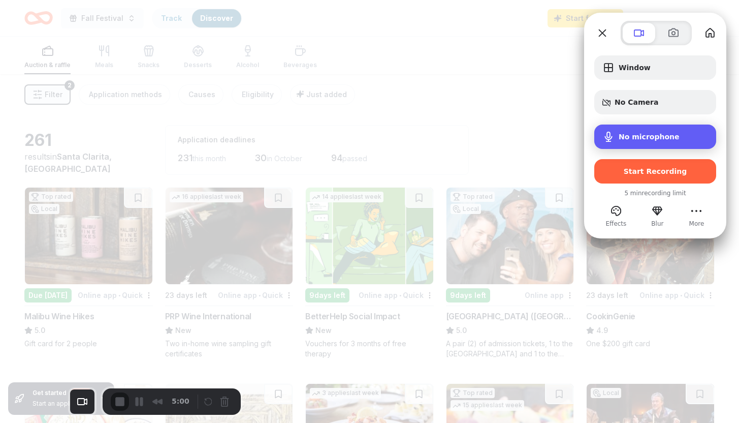
click at [645, 136] on span "No microphone" at bounding box center [649, 137] width 61 height 8
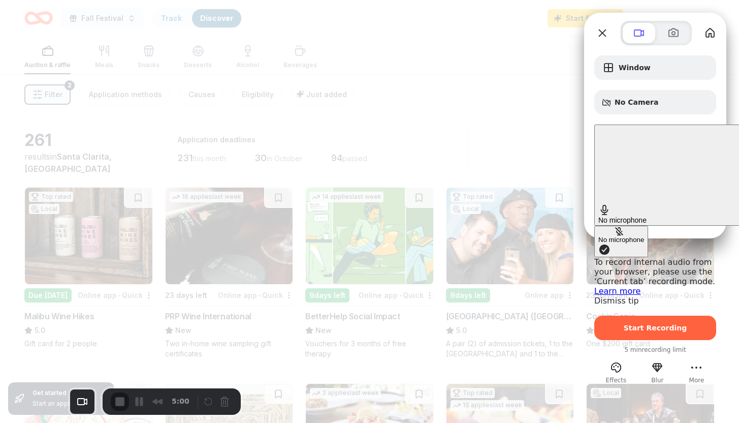
click at [647, 216] on span "No microphone" at bounding box center [623, 220] width 48 height 8
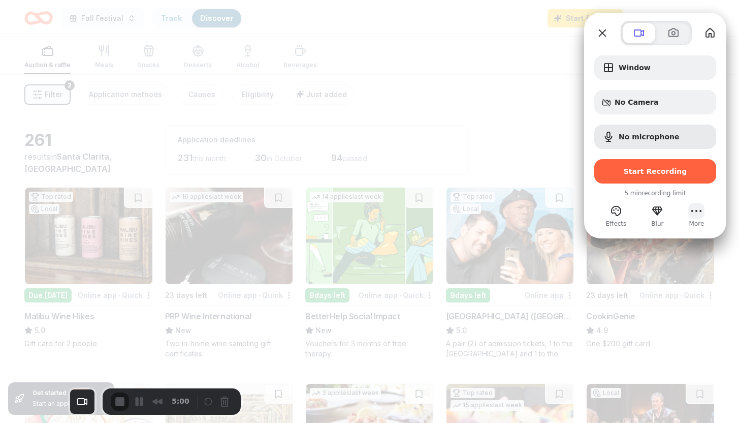
click at [698, 213] on button "More" at bounding box center [697, 211] width 16 height 16
click at [614, 49] on div "Window No Camera No microphone Start Recording 5 min recording limit Effects Bl…" at bounding box center [655, 136] width 142 height 183
click at [660, 194] on li "Close" at bounding box center [657, 196] width 58 height 22
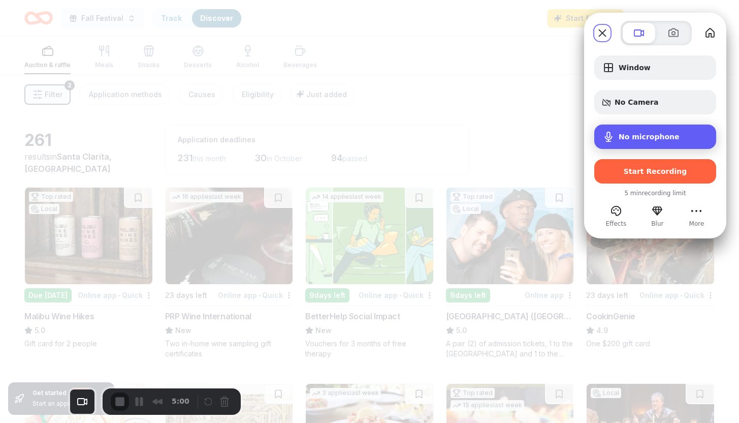
click at [656, 134] on span "No microphone" at bounding box center [649, 137] width 61 height 8
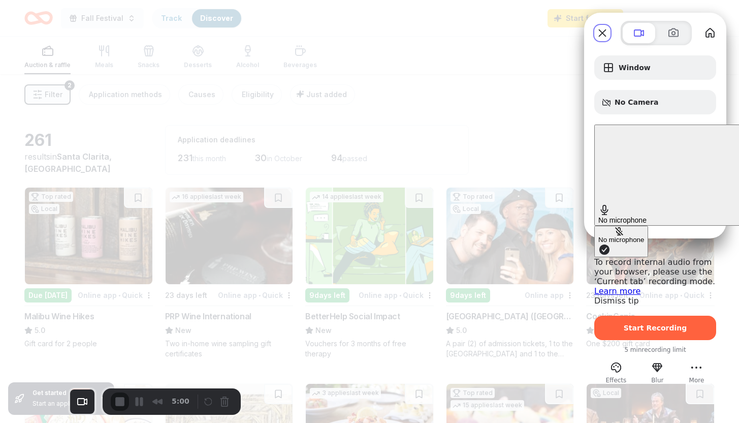
click at [599, 243] on span "Microphone options" at bounding box center [605, 249] width 12 height 12
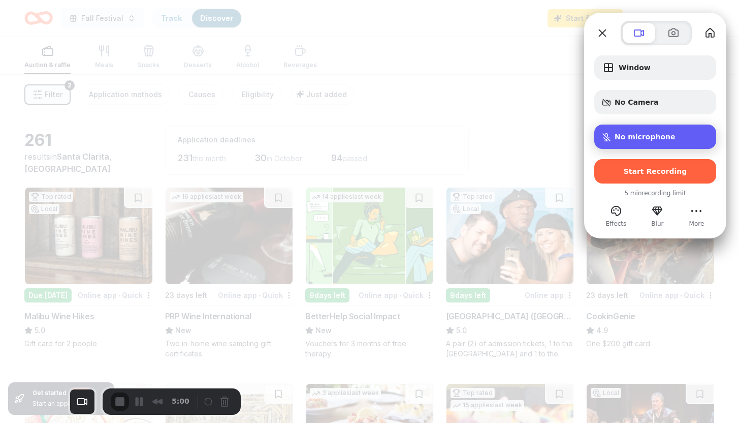
click at [610, 135] on span "Microphone options" at bounding box center [607, 137] width 8 height 8
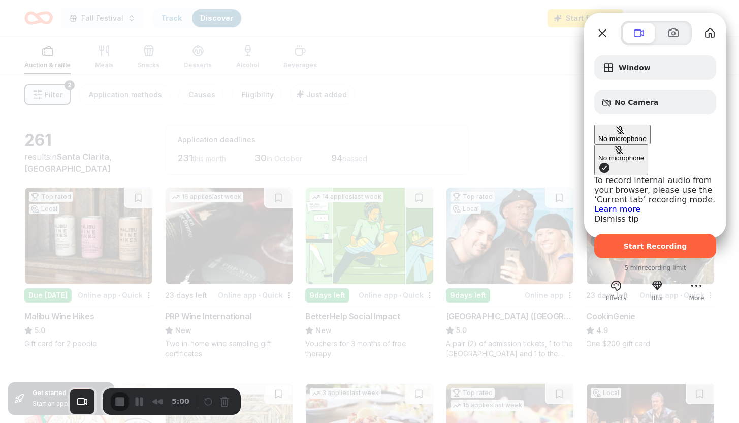
click at [599, 162] on span "Microphone options" at bounding box center [605, 168] width 12 height 12
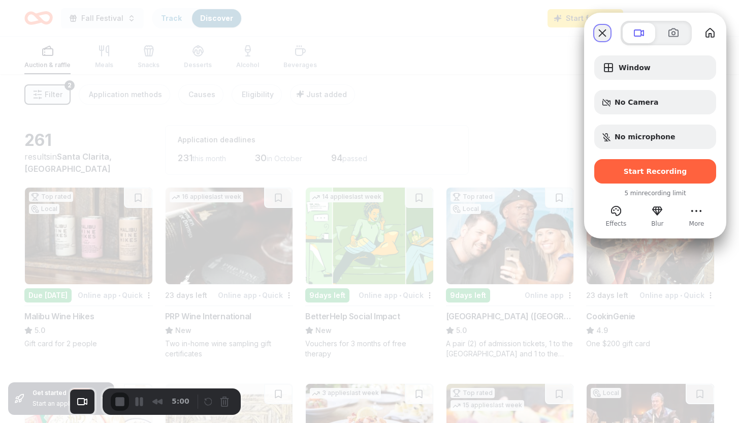
click at [603, 35] on button "Close" at bounding box center [603, 33] width 16 height 16
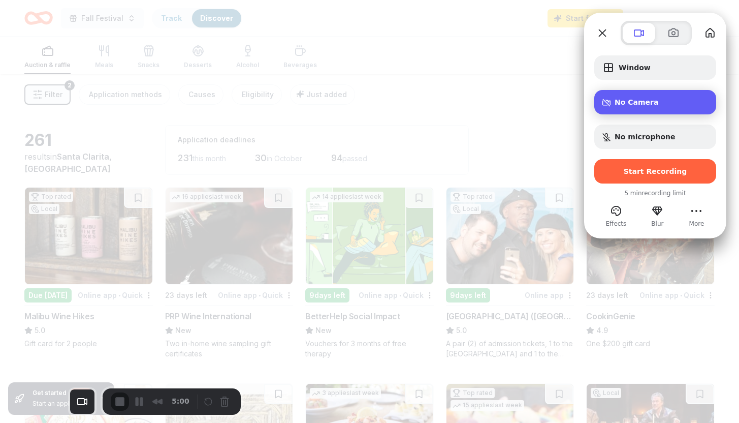
click at [660, 103] on span "No Camera" at bounding box center [662, 102] width 94 height 8
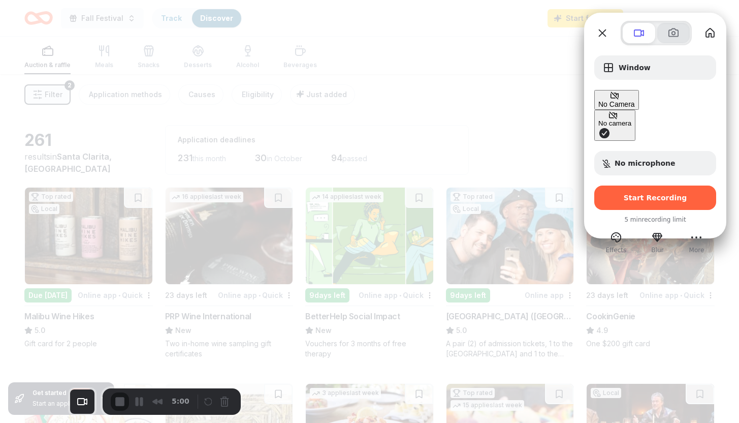
click at [677, 31] on span at bounding box center [674, 33] width 12 height 12
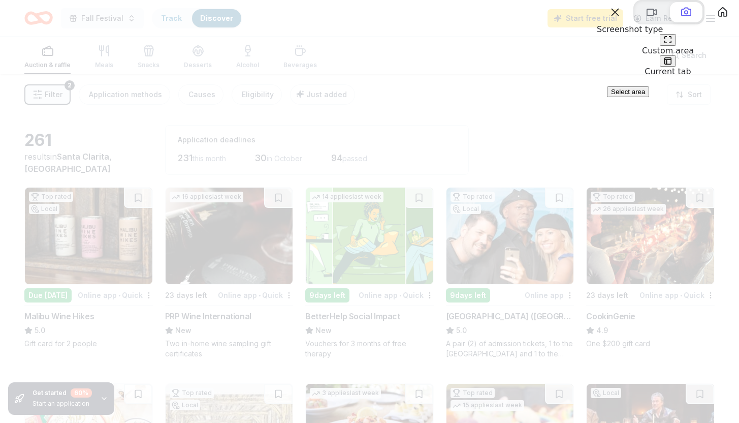
click at [672, 65] on span at bounding box center [668, 61] width 8 height 8
click at [637, 22] on button at bounding box center [652, 12] width 33 height 20
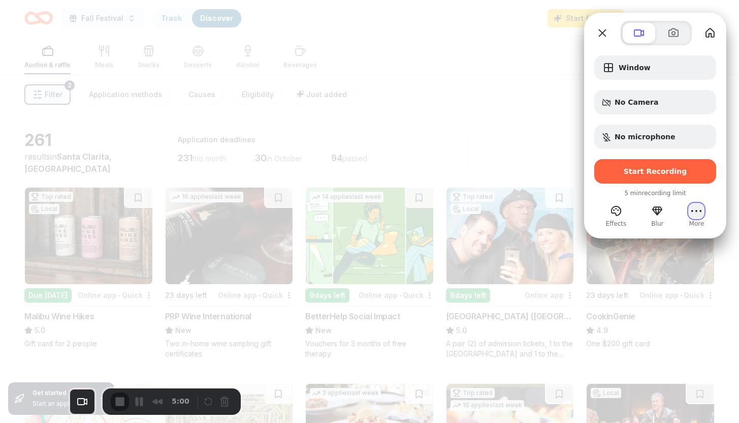
click at [700, 213] on button "More" at bounding box center [697, 211] width 16 height 16
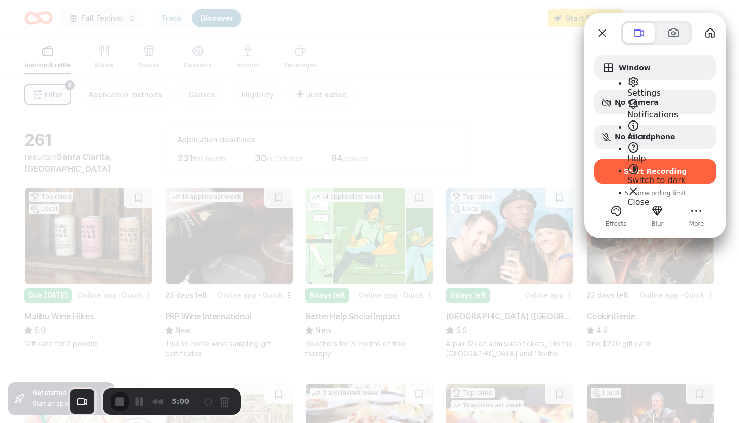
click at [661, 88] on span "Settings" at bounding box center [645, 93] width 34 height 10
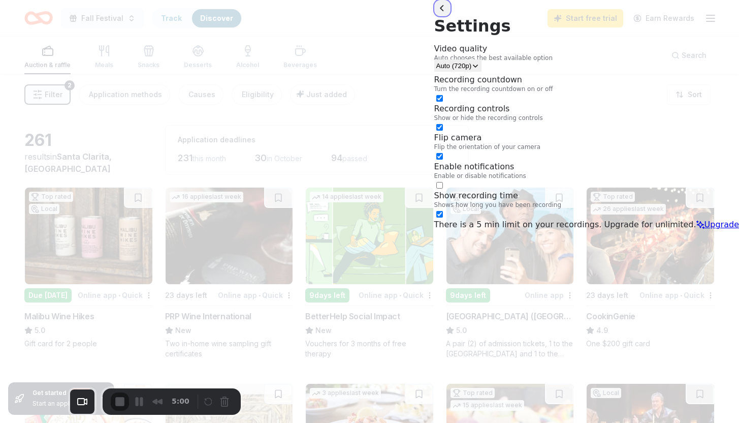
click at [451, 16] on button "back" at bounding box center [442, 8] width 16 height 16
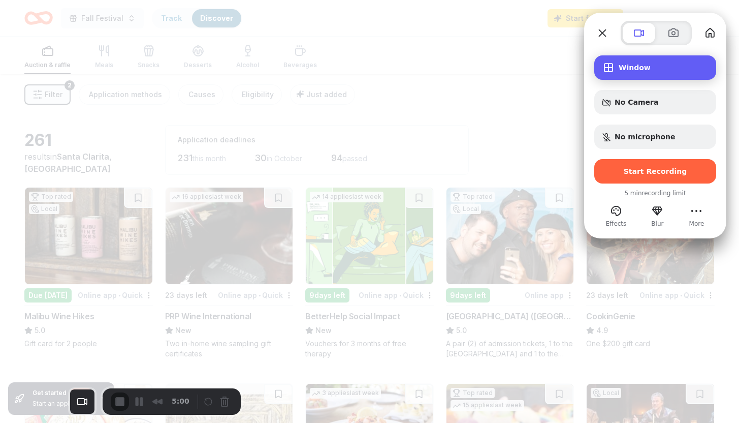
click at [625, 68] on span "Window" at bounding box center [663, 68] width 89 height 8
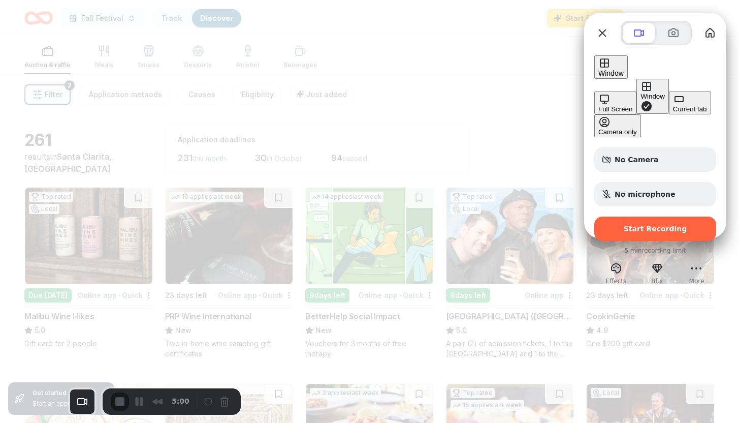
click at [673, 113] on div "Current tab" at bounding box center [690, 109] width 34 height 8
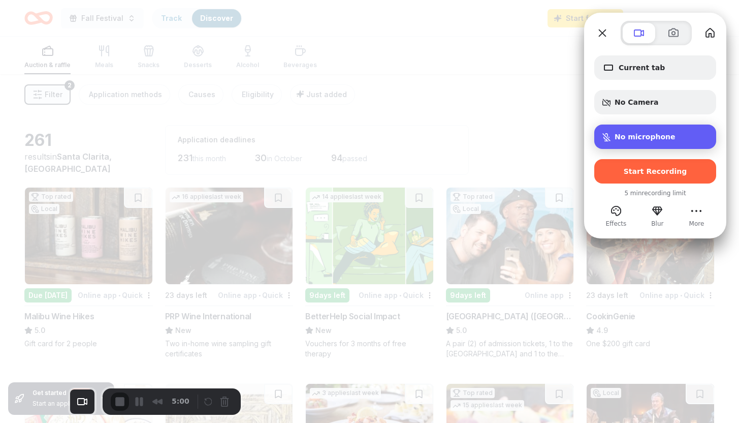
click at [652, 139] on span "No microphone" at bounding box center [645, 137] width 61 height 8
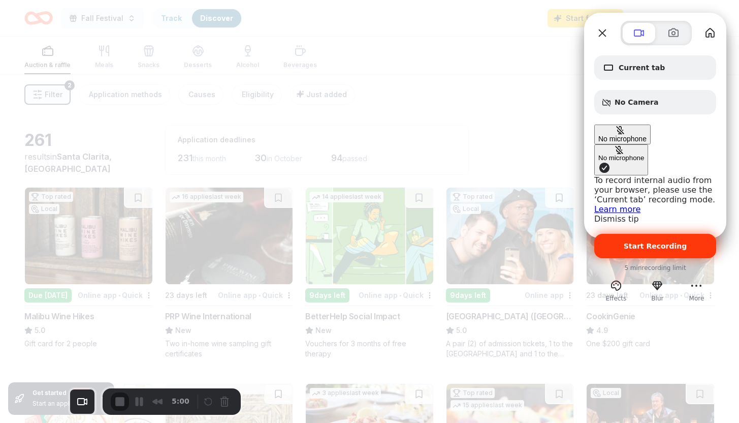
click at [674, 242] on span "Start Recording" at bounding box center [656, 246] width 64 height 8
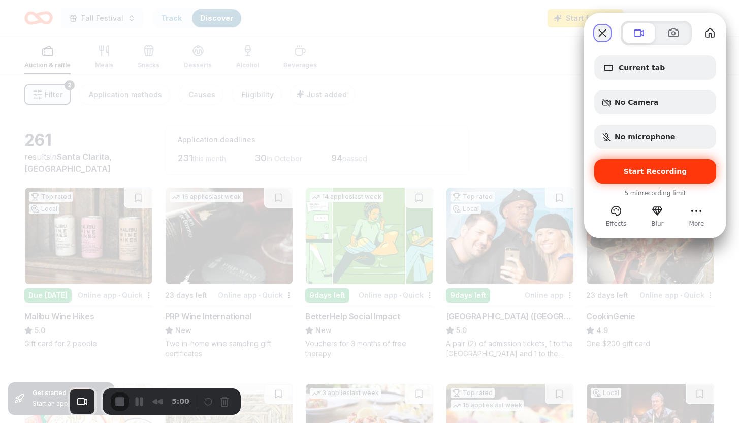
click at [602, 36] on button "Close" at bounding box center [603, 33] width 16 height 16
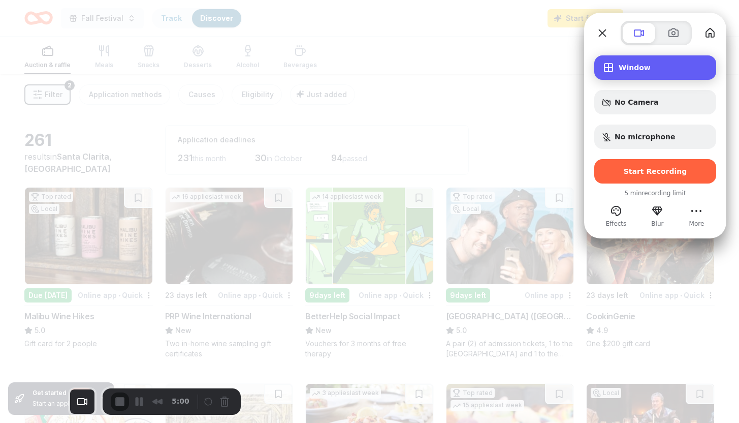
click at [645, 68] on span "Window" at bounding box center [663, 68] width 89 height 8
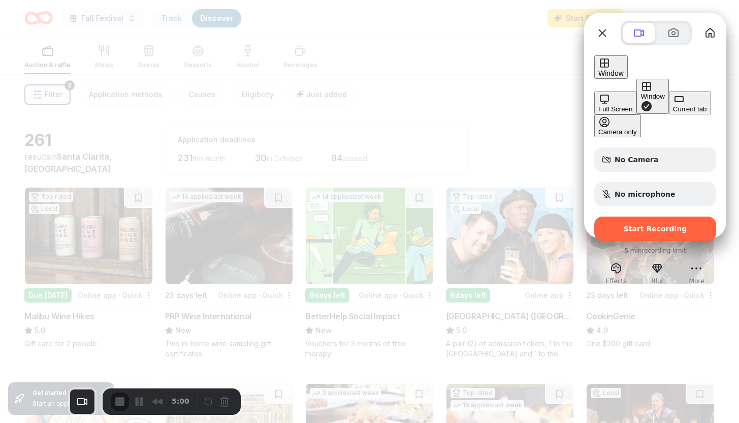
click at [673, 113] on div "Current tab" at bounding box center [690, 109] width 34 height 8
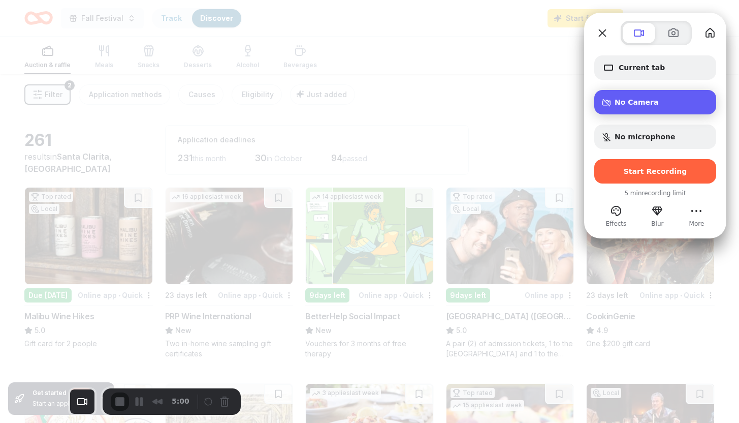
click at [644, 101] on span "No Camera" at bounding box center [662, 102] width 94 height 8
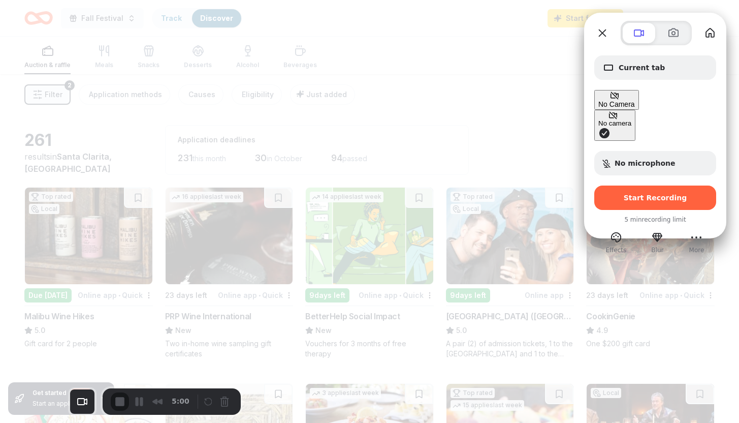
click at [599, 127] on span "Camera options" at bounding box center [605, 133] width 12 height 12
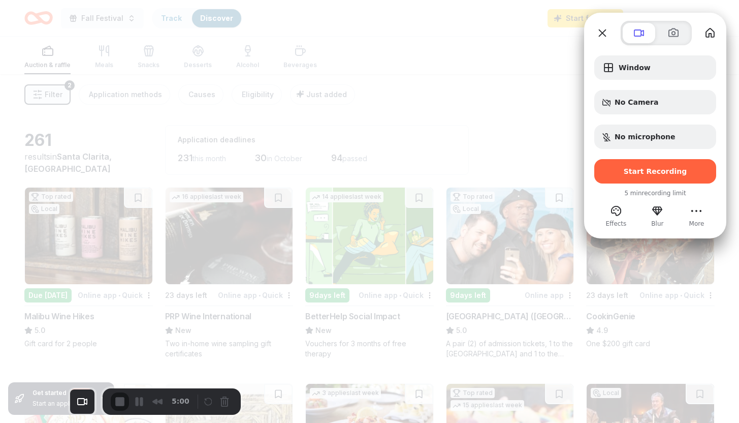
click at [441, 112] on div at bounding box center [369, 211] width 739 height 423
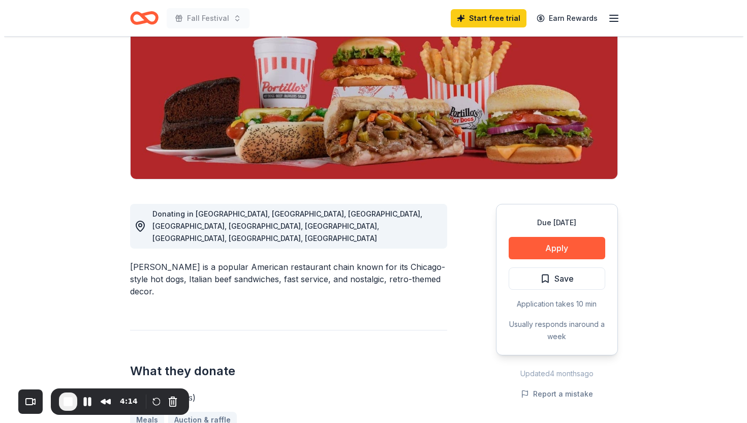
scroll to position [131, 0]
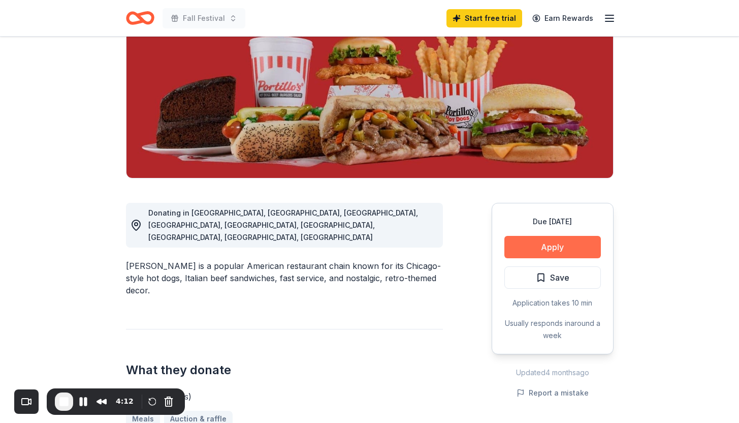
click at [579, 250] on button "Apply" at bounding box center [553, 247] width 97 height 22
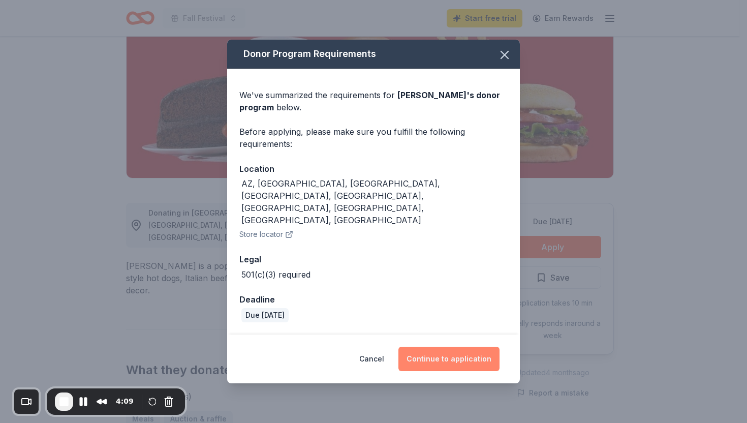
click at [412, 347] on button "Continue to application" at bounding box center [448, 359] width 101 height 24
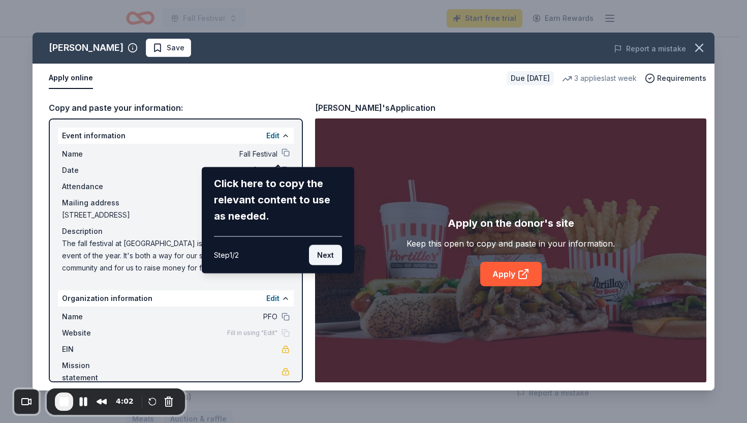
click at [320, 260] on button "Next" at bounding box center [325, 255] width 33 height 20
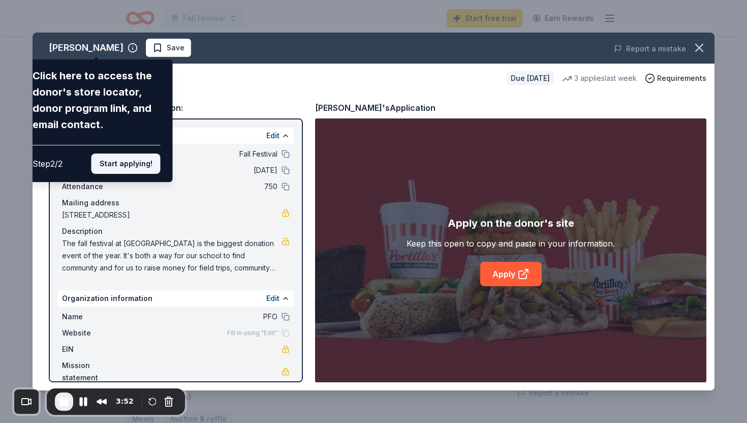
click at [143, 163] on button "Start applying!" at bounding box center [125, 163] width 69 height 20
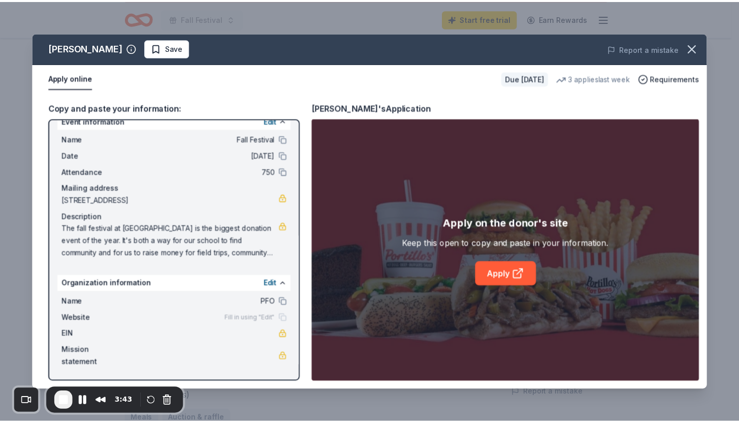
scroll to position [0, 0]
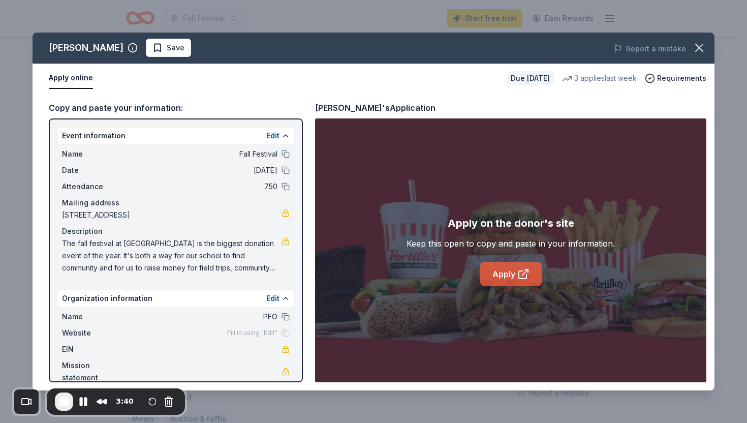
click at [505, 273] on link "Apply" at bounding box center [510, 274] width 61 height 24
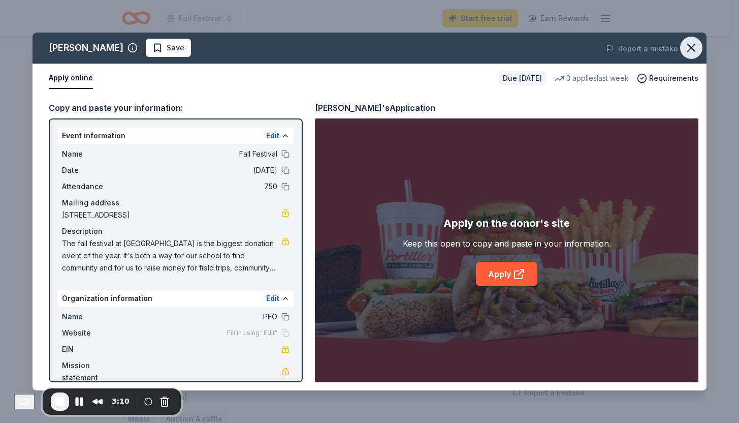
click at [688, 51] on icon "button" at bounding box center [691, 47] width 7 height 7
